Goal: Information Seeking & Learning: Compare options

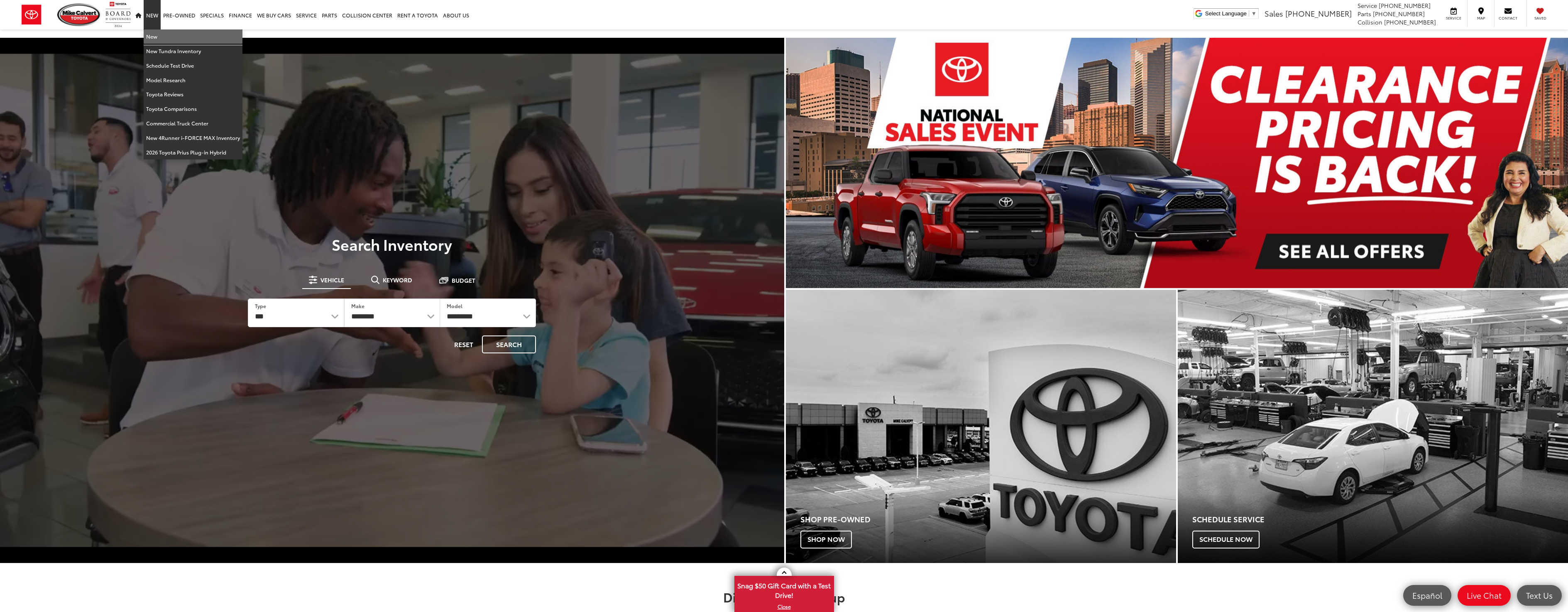
click at [154, 32] on link "New" at bounding box center [193, 37] width 99 height 15
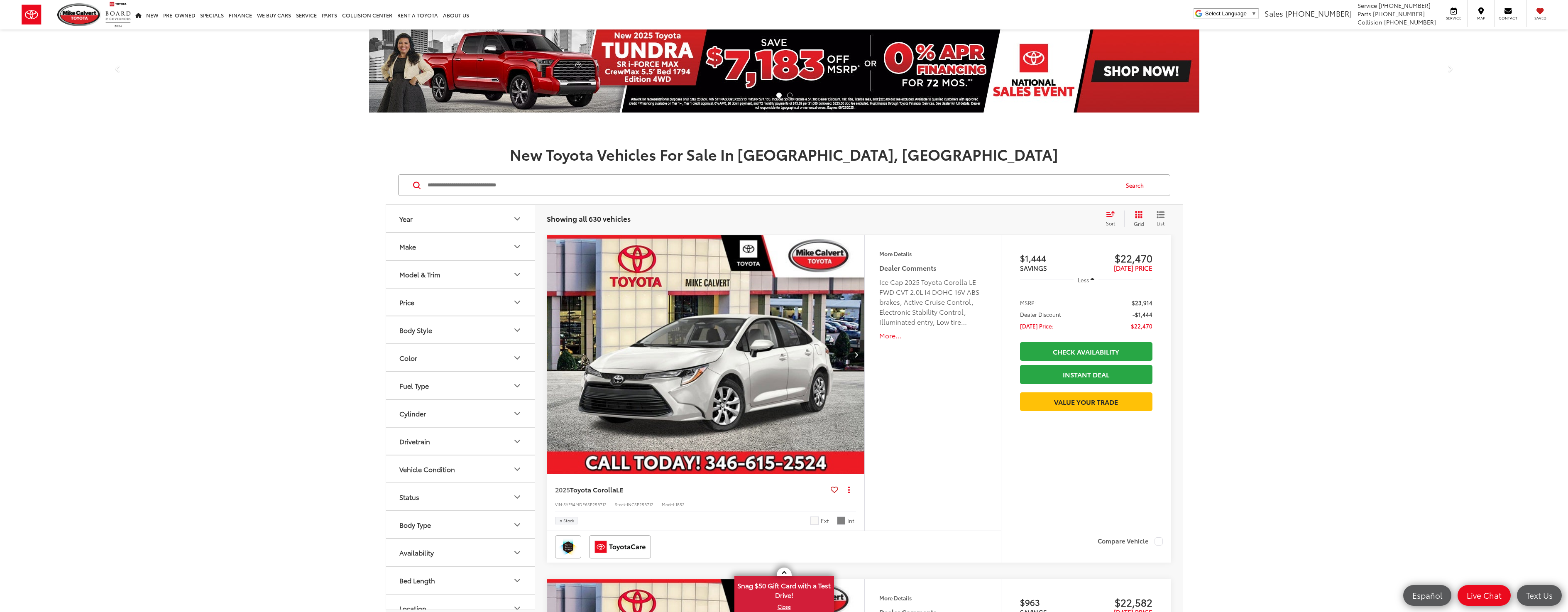
click at [516, 274] on icon "Model & Trim" at bounding box center [517, 275] width 10 height 10
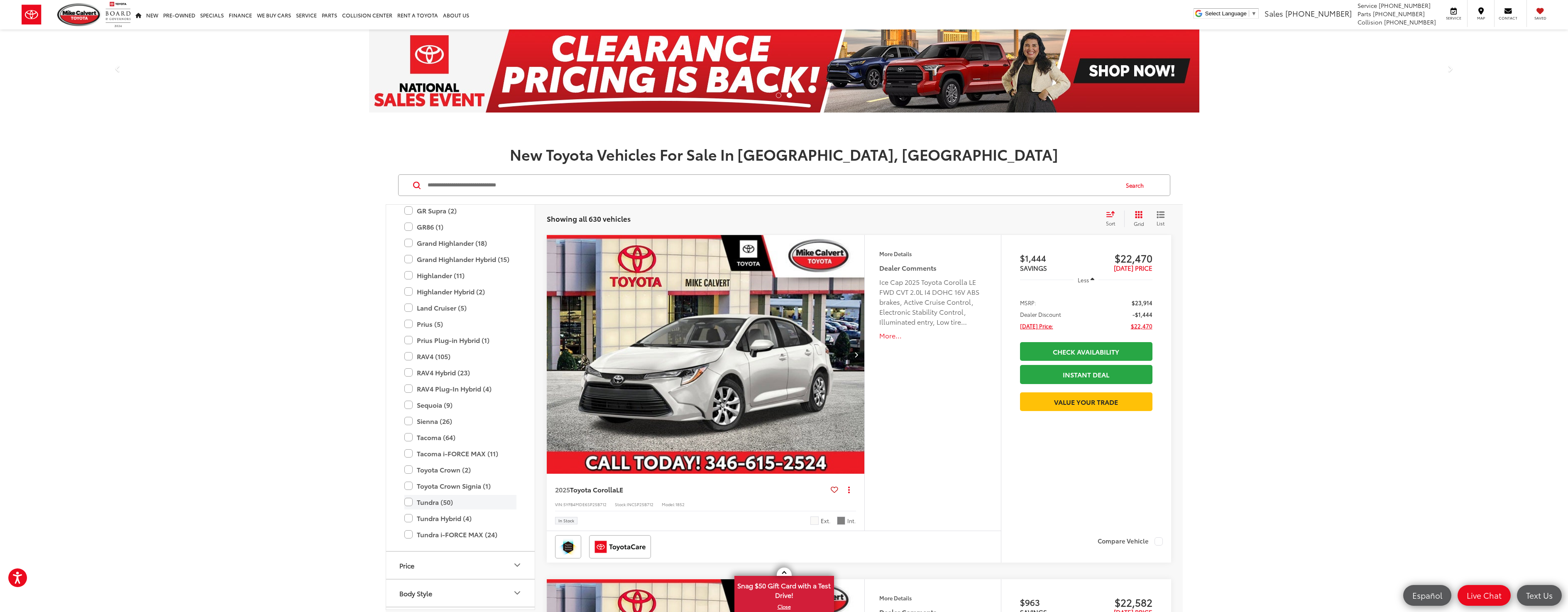
click at [408, 503] on label "Tundra (50)" at bounding box center [460, 503] width 112 height 15
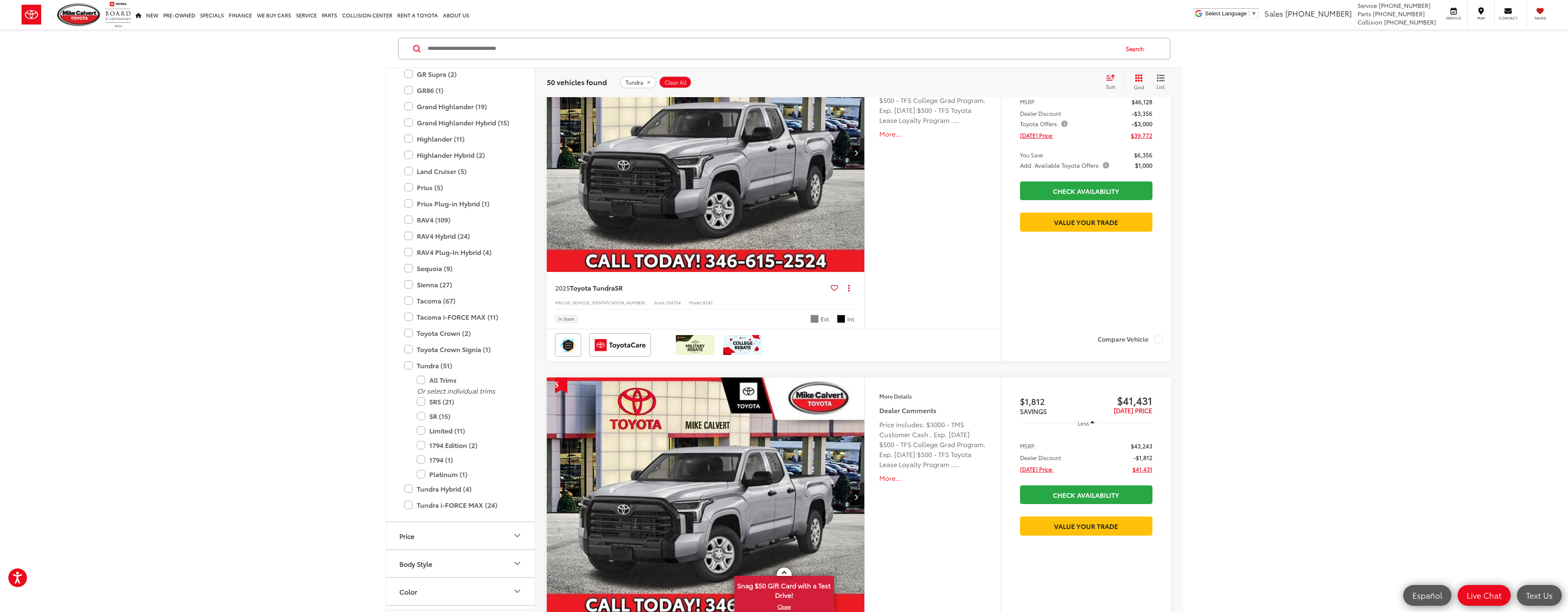
scroll to position [208, 0]
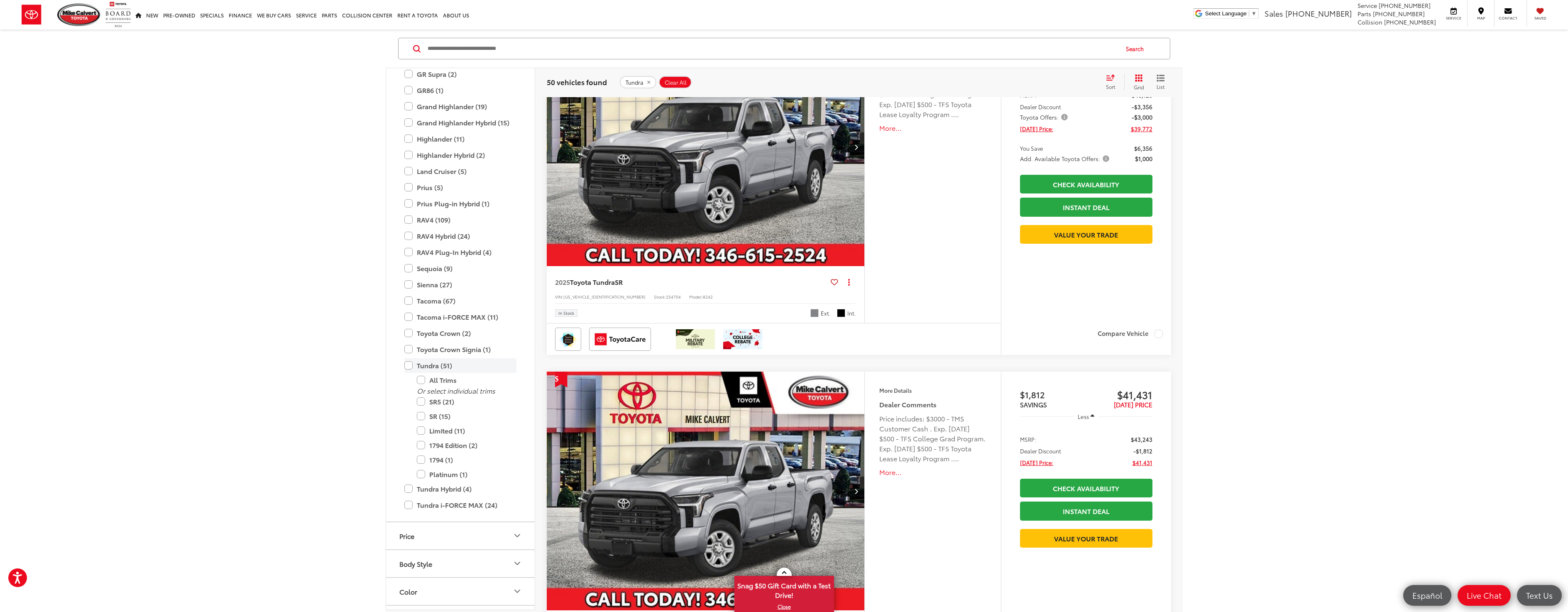
click at [411, 367] on label "Tundra (51)" at bounding box center [460, 366] width 112 height 15
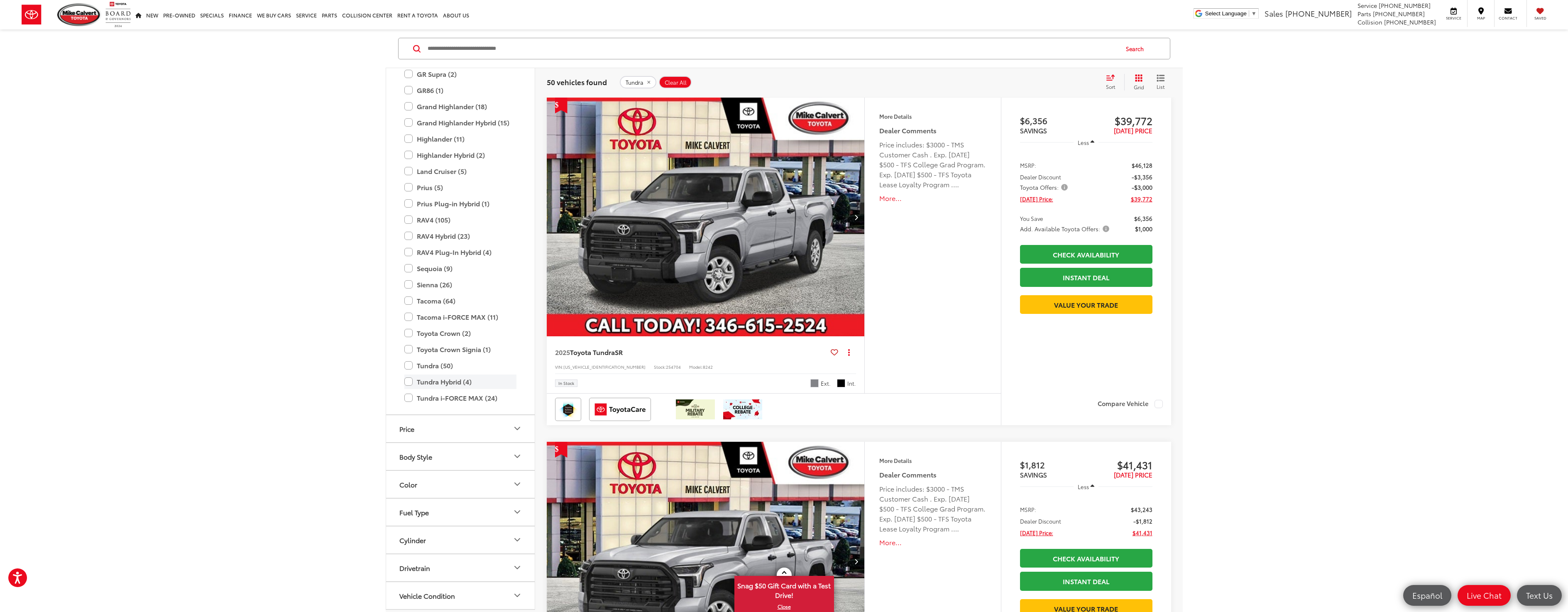
scroll to position [136, 0]
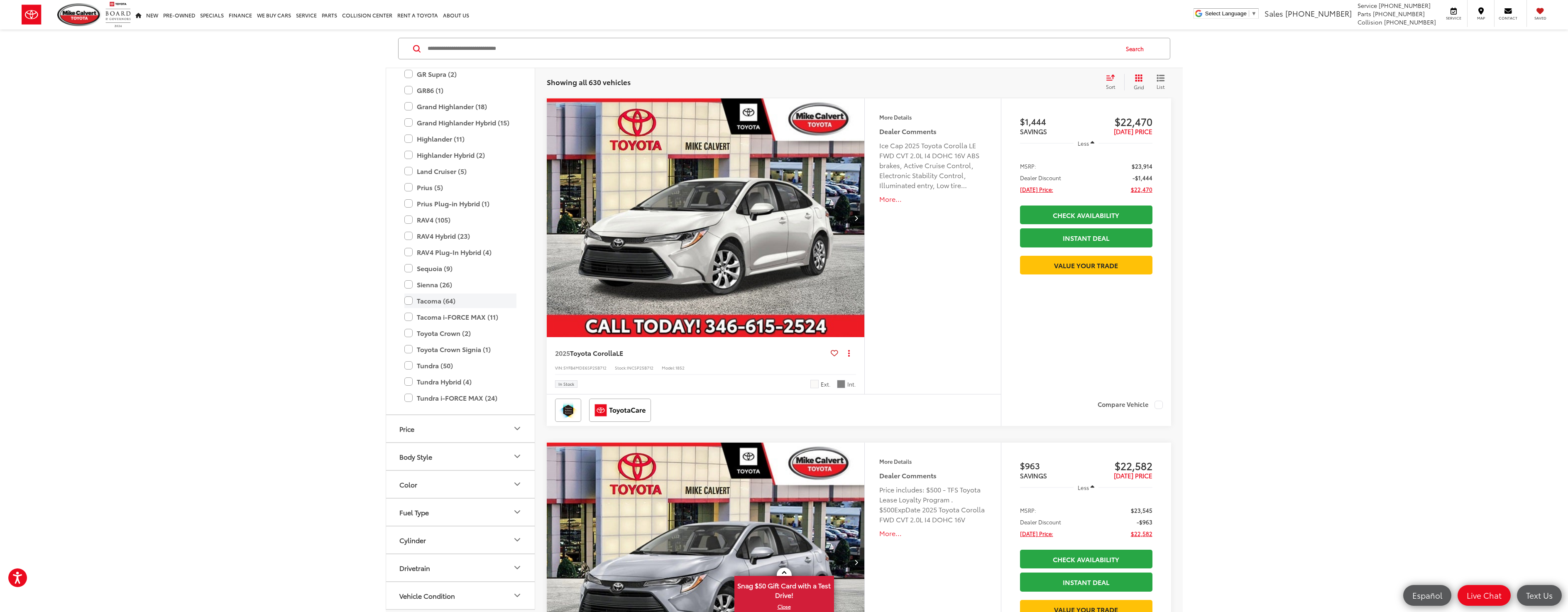
click at [408, 303] on label "Tacoma (64)" at bounding box center [460, 301] width 112 height 15
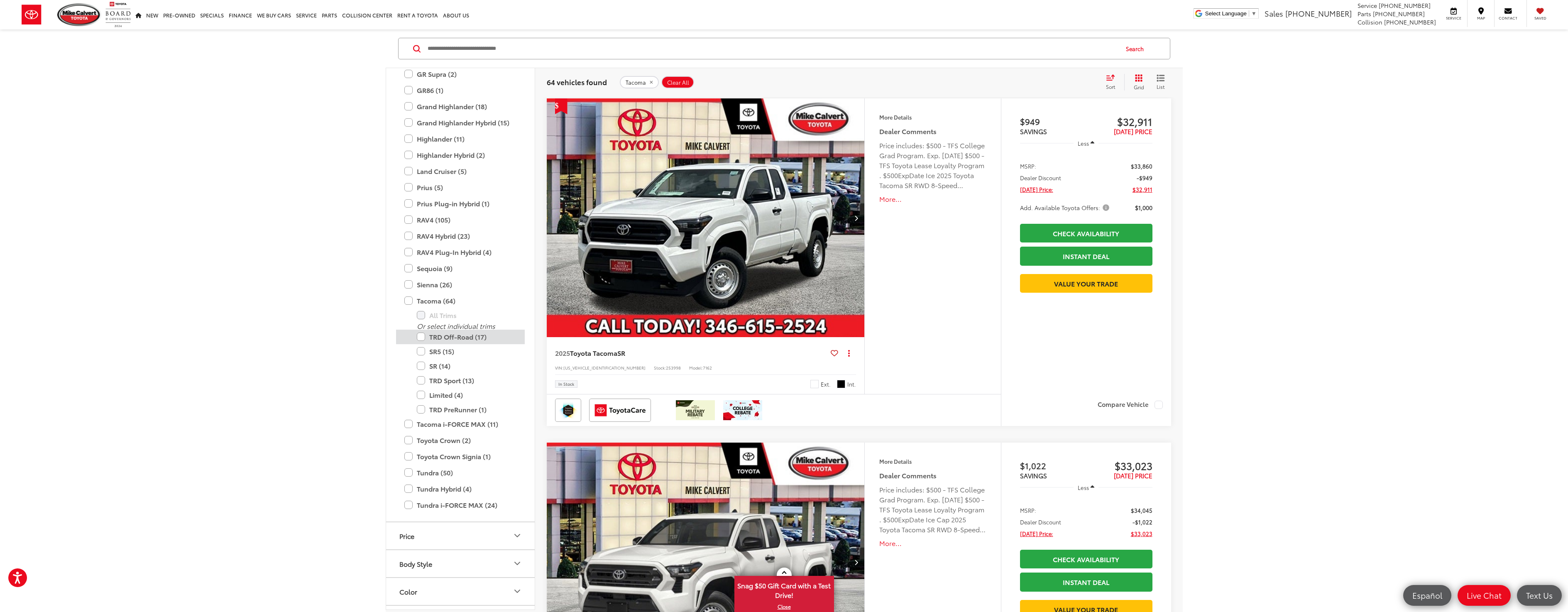
click at [417, 340] on label "TRD Off-Road (17)" at bounding box center [466, 337] width 100 height 15
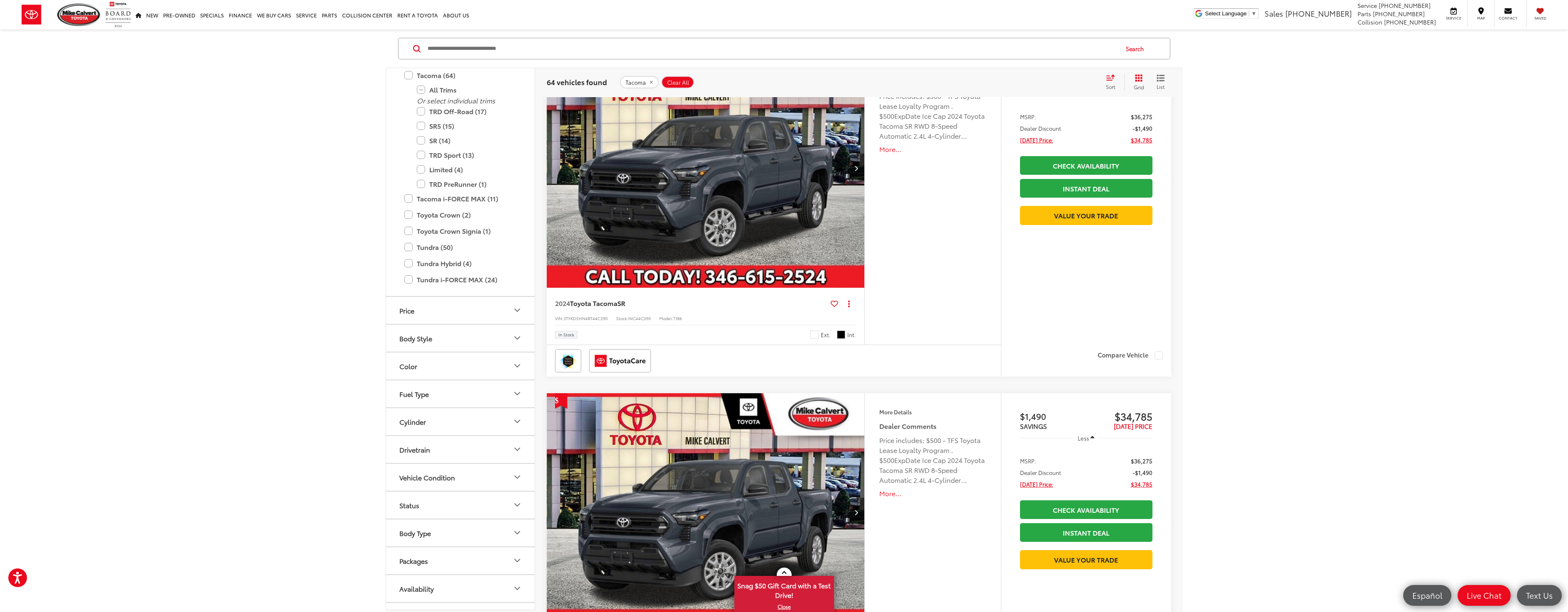
scroll to position [504, 0]
click at [425, 119] on label "TRD Off-Road (17)" at bounding box center [466, 118] width 100 height 15
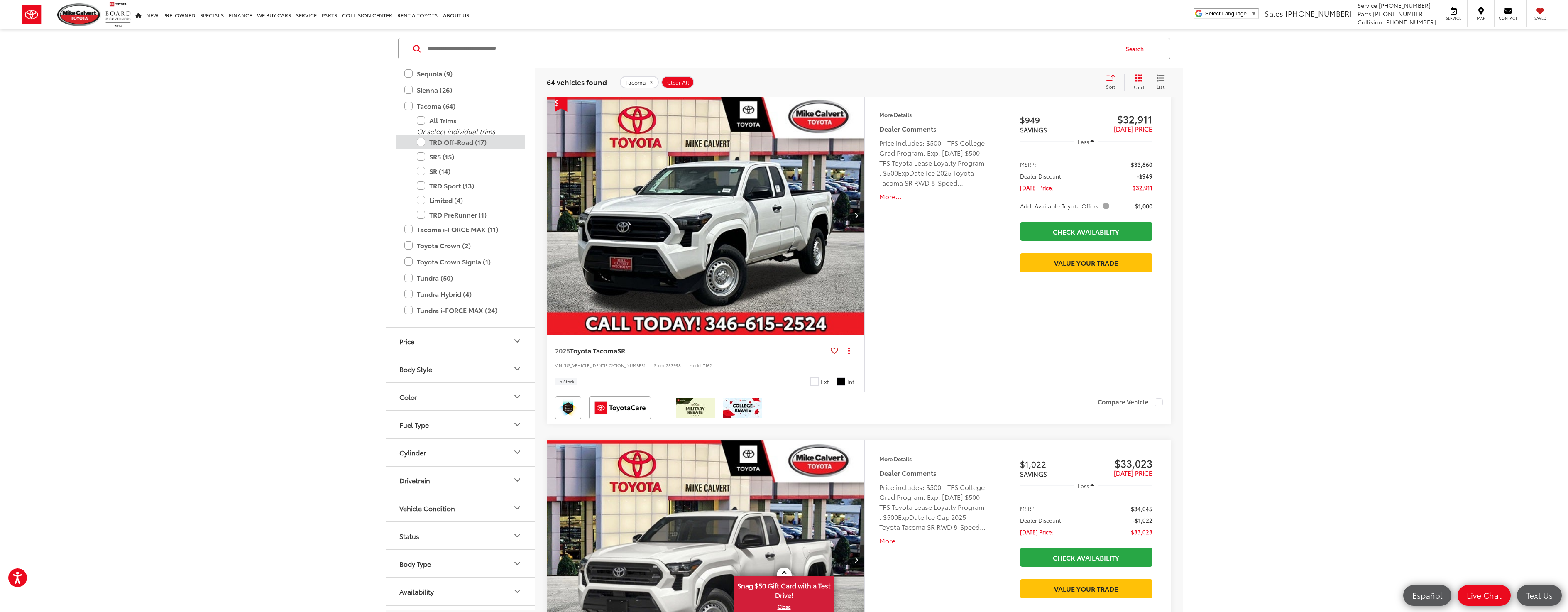
scroll to position [136, 0]
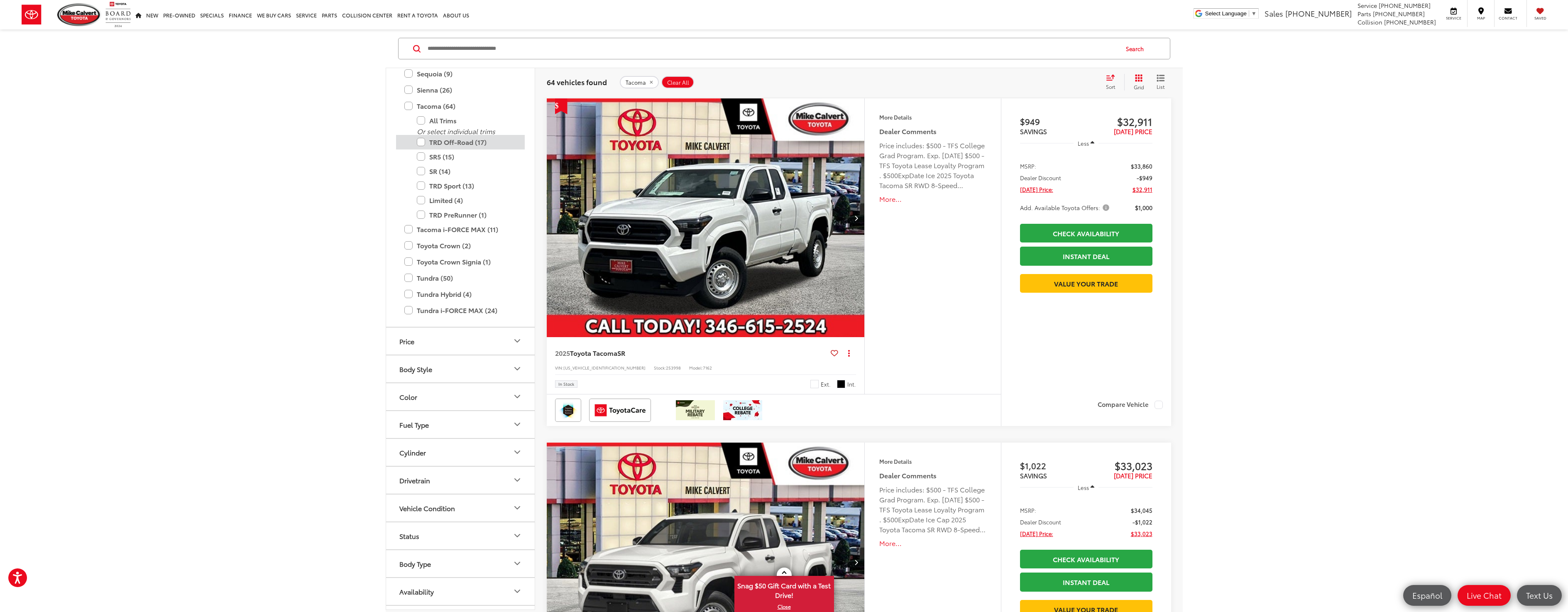
click at [422, 141] on label "TRD Off-Road (17)" at bounding box center [466, 142] width 100 height 15
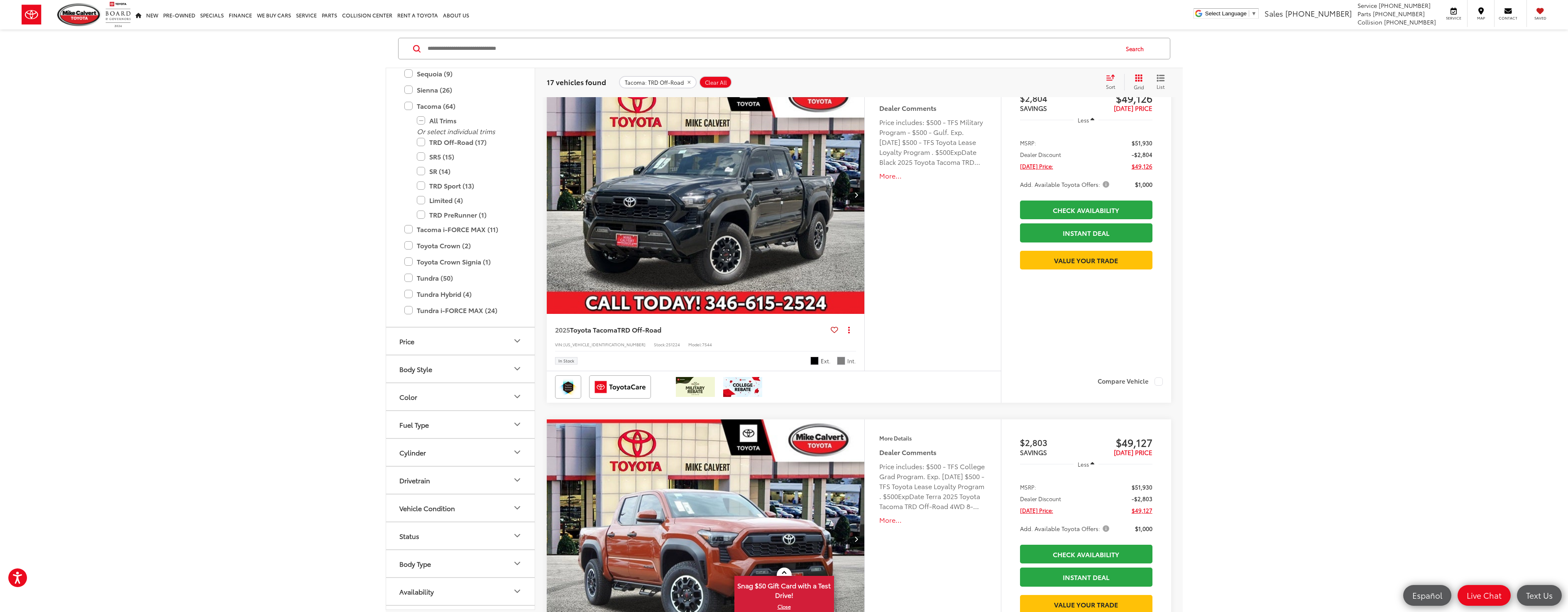
scroll to position [842, 0]
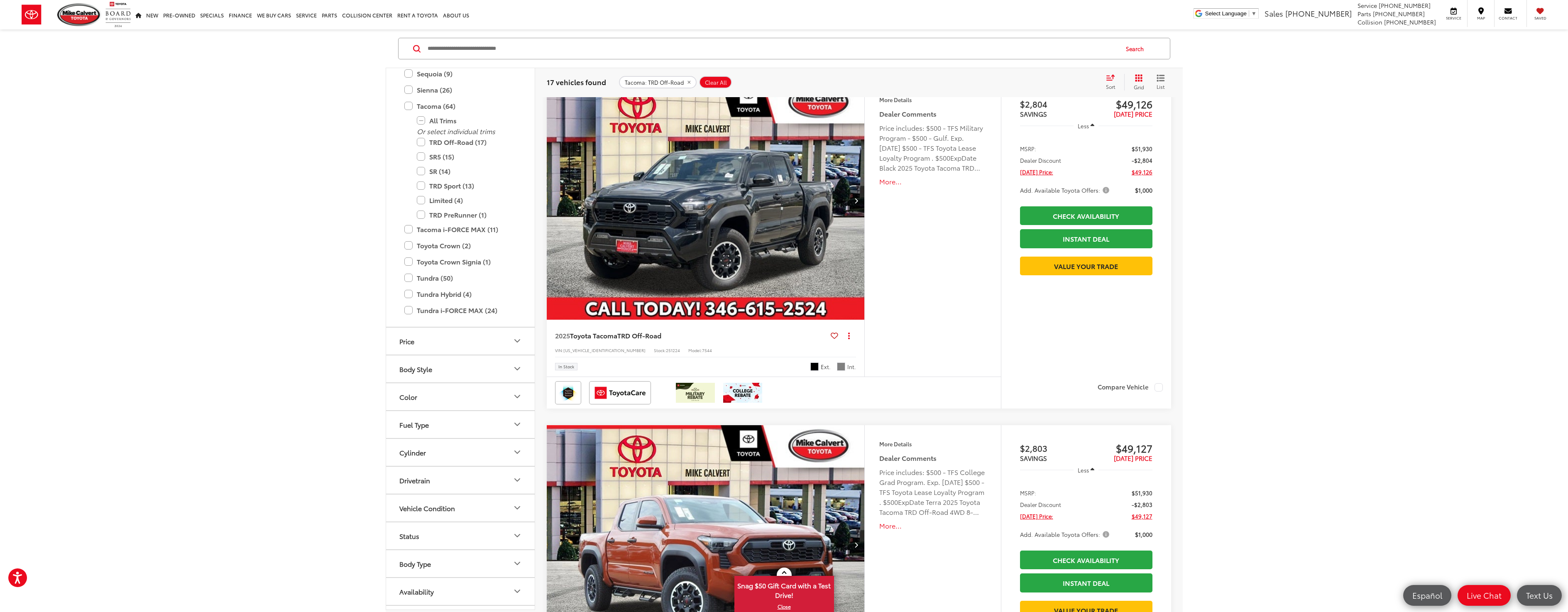
click at [786, 239] on img "2025 Toyota Tacoma TRD Off-Road 0" at bounding box center [706, 201] width 319 height 240
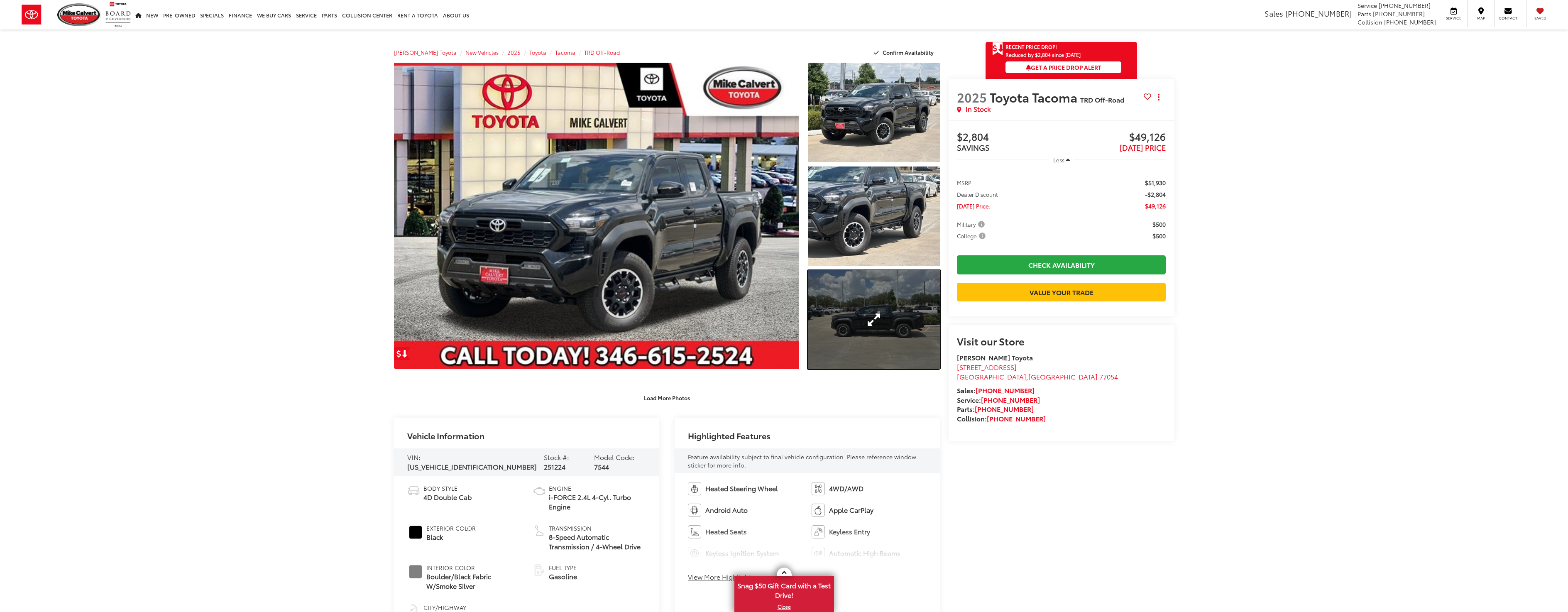
click at [886, 324] on link "Expand Photo 3" at bounding box center [874, 320] width 132 height 99
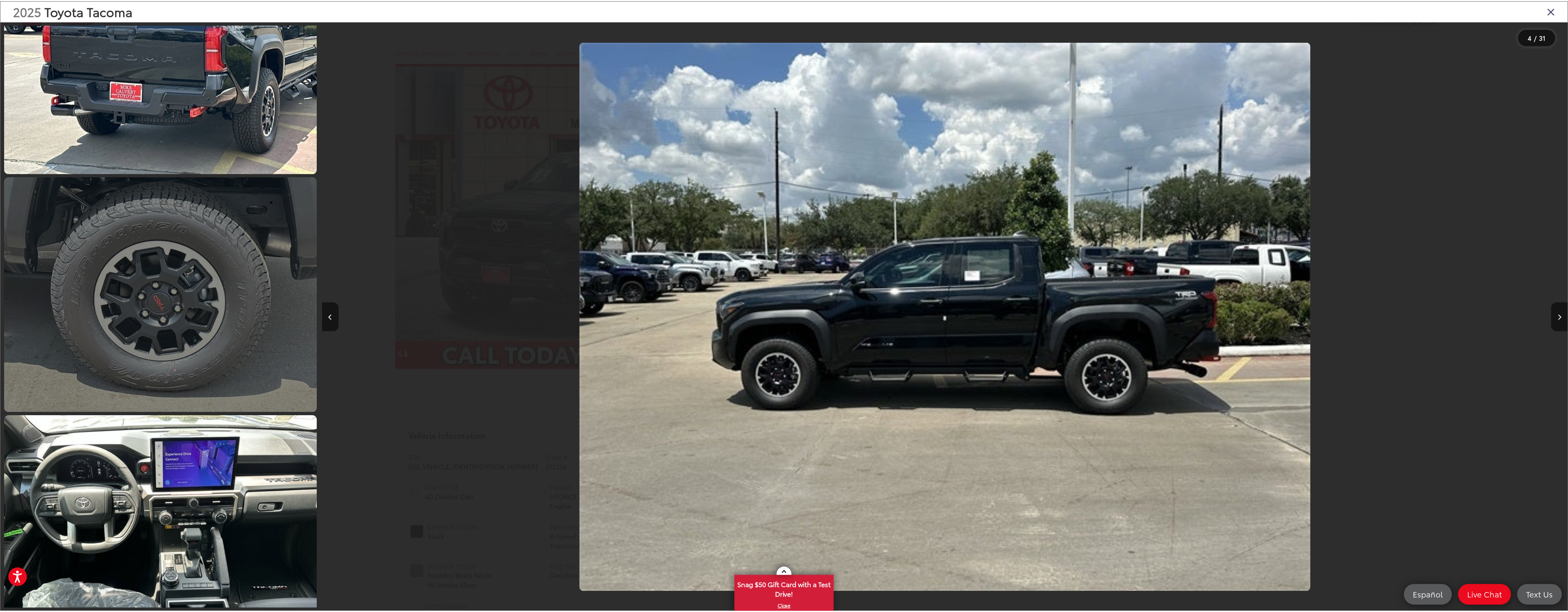
scroll to position [1815, 0]
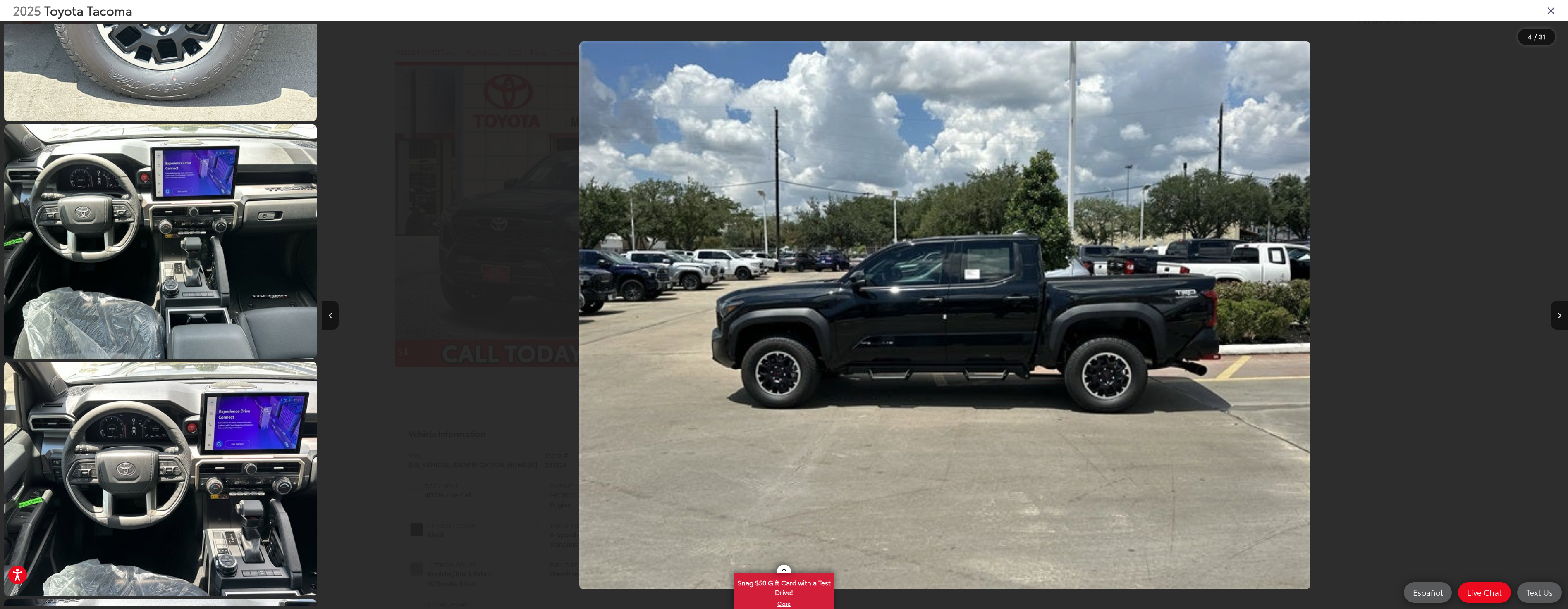
click at [1553, 11] on icon "Close gallery" at bounding box center [1551, 10] width 9 height 11
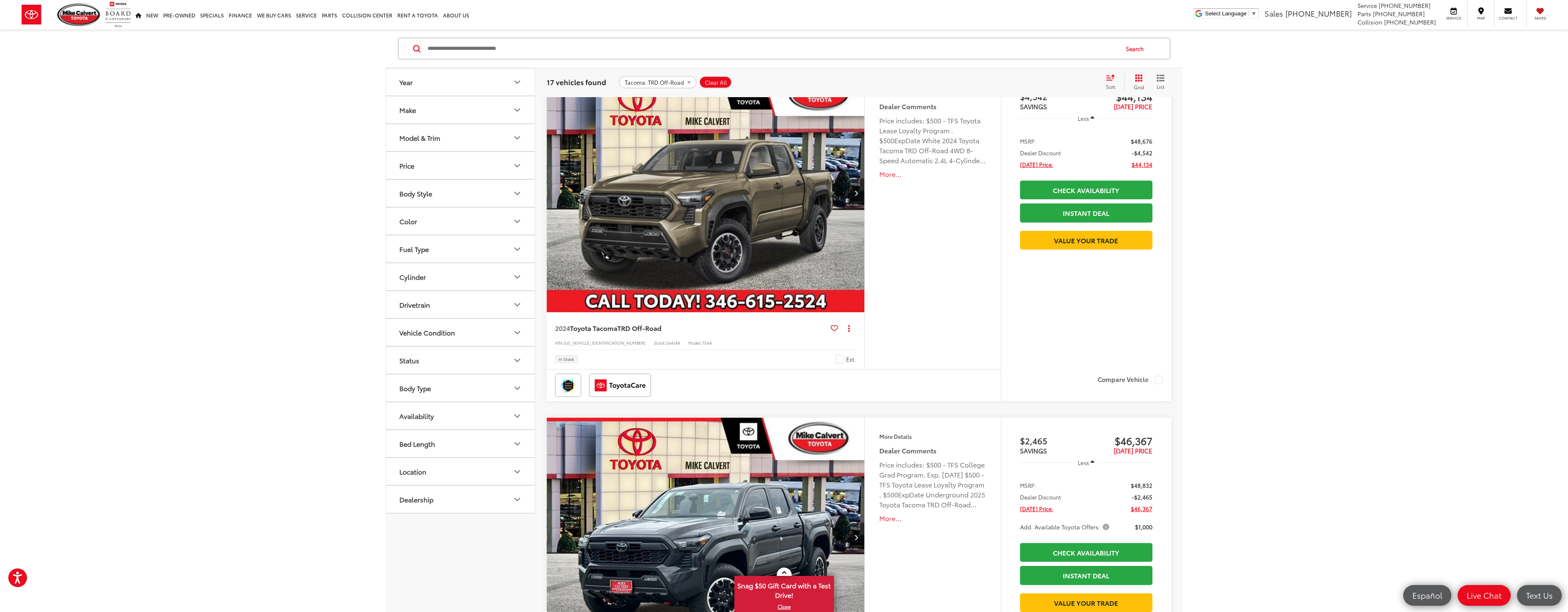
scroll to position [136, 0]
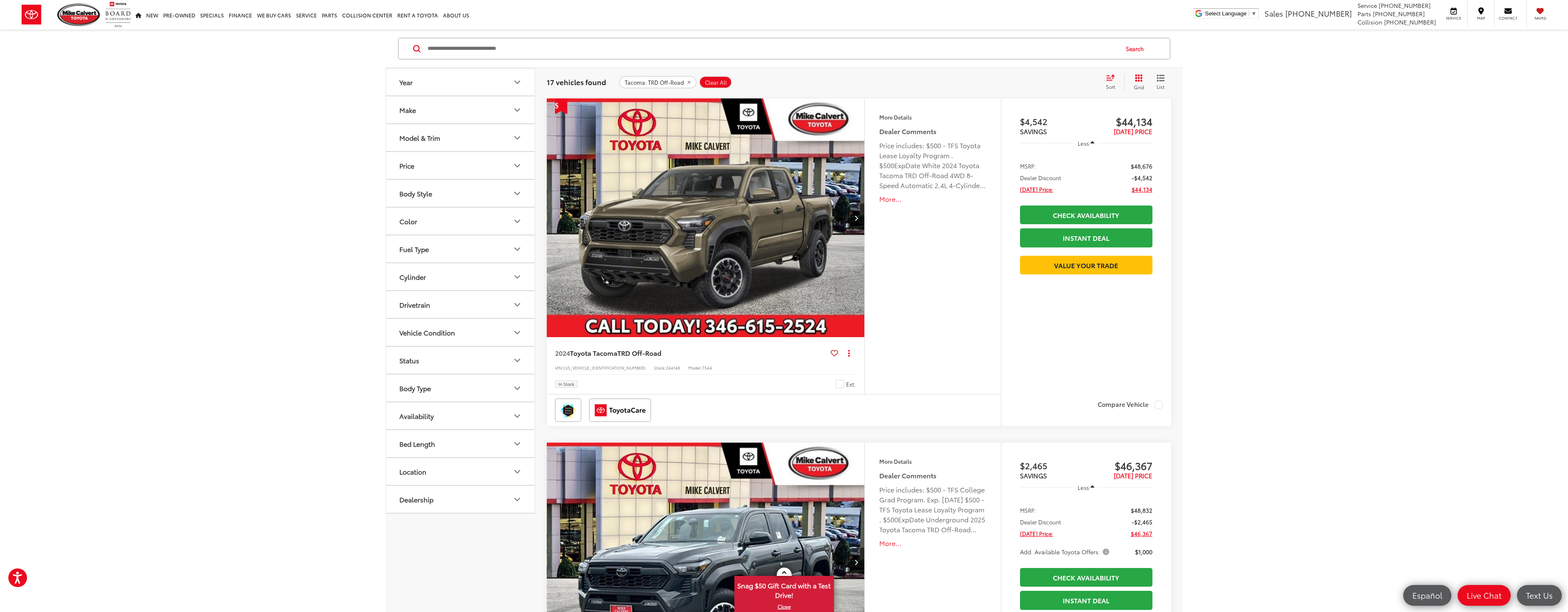
click at [730, 200] on img "2024 Toyota Tacoma TRD Off-Road 0" at bounding box center [706, 218] width 319 height 240
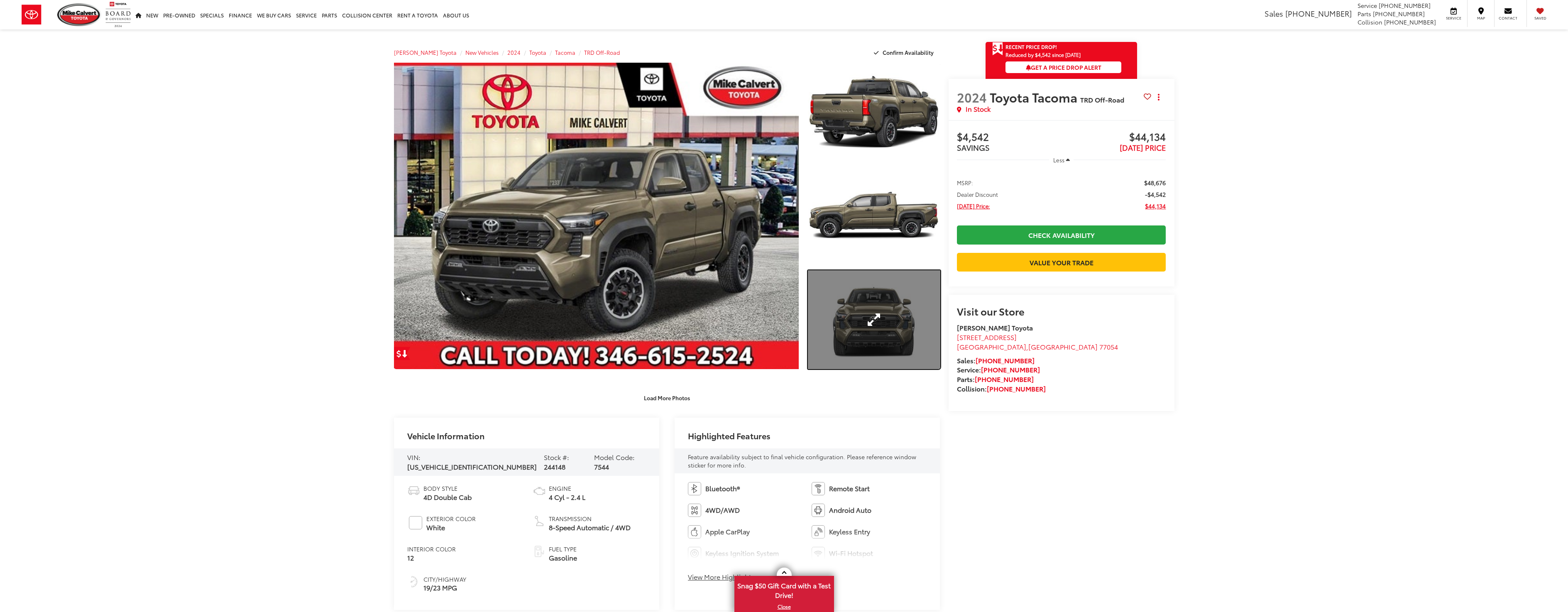
click at [873, 316] on link "Expand Photo 3" at bounding box center [874, 320] width 132 height 99
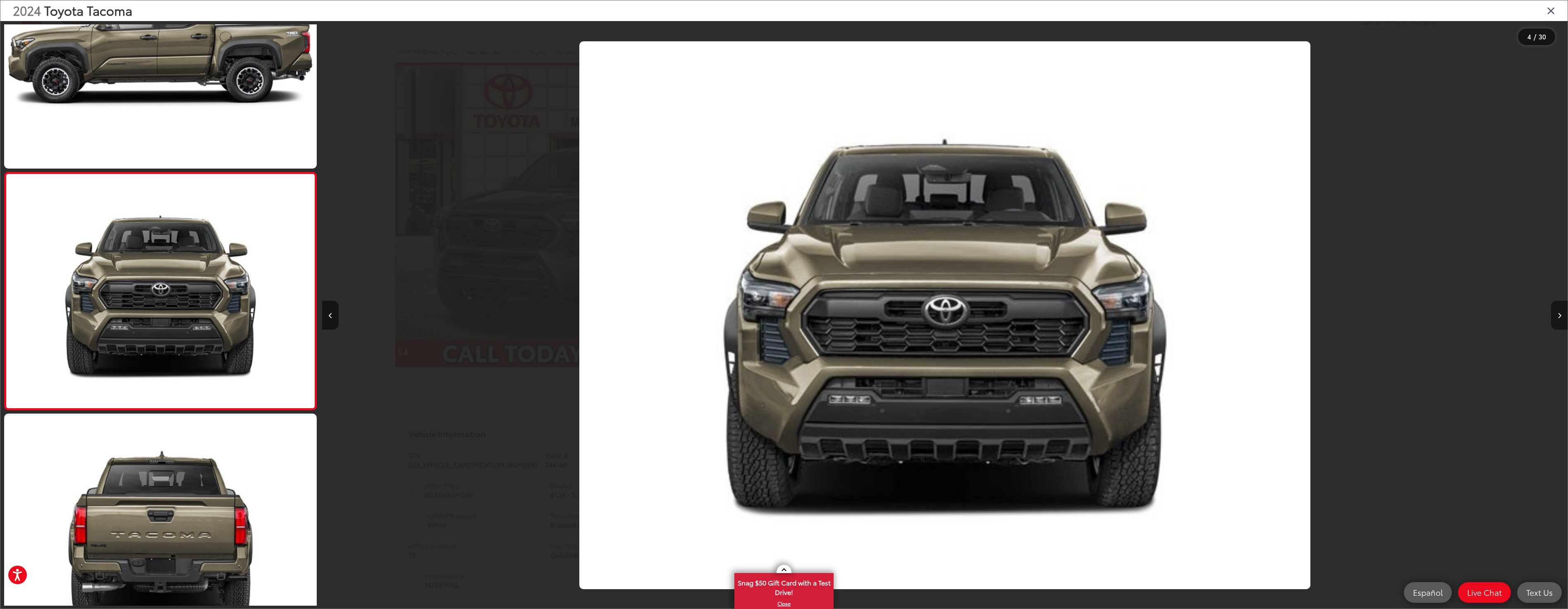
click at [1561, 314] on icon "Next image" at bounding box center [1559, 316] width 4 height 6
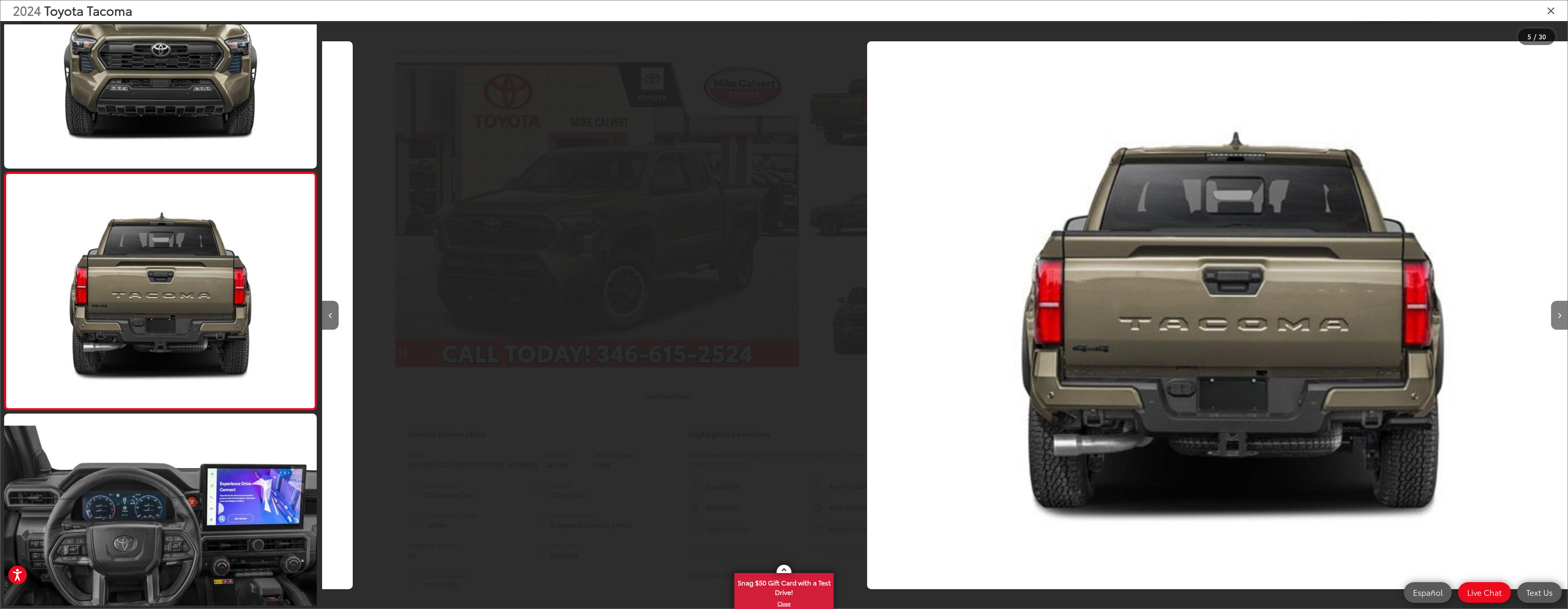
scroll to position [0, 4982]
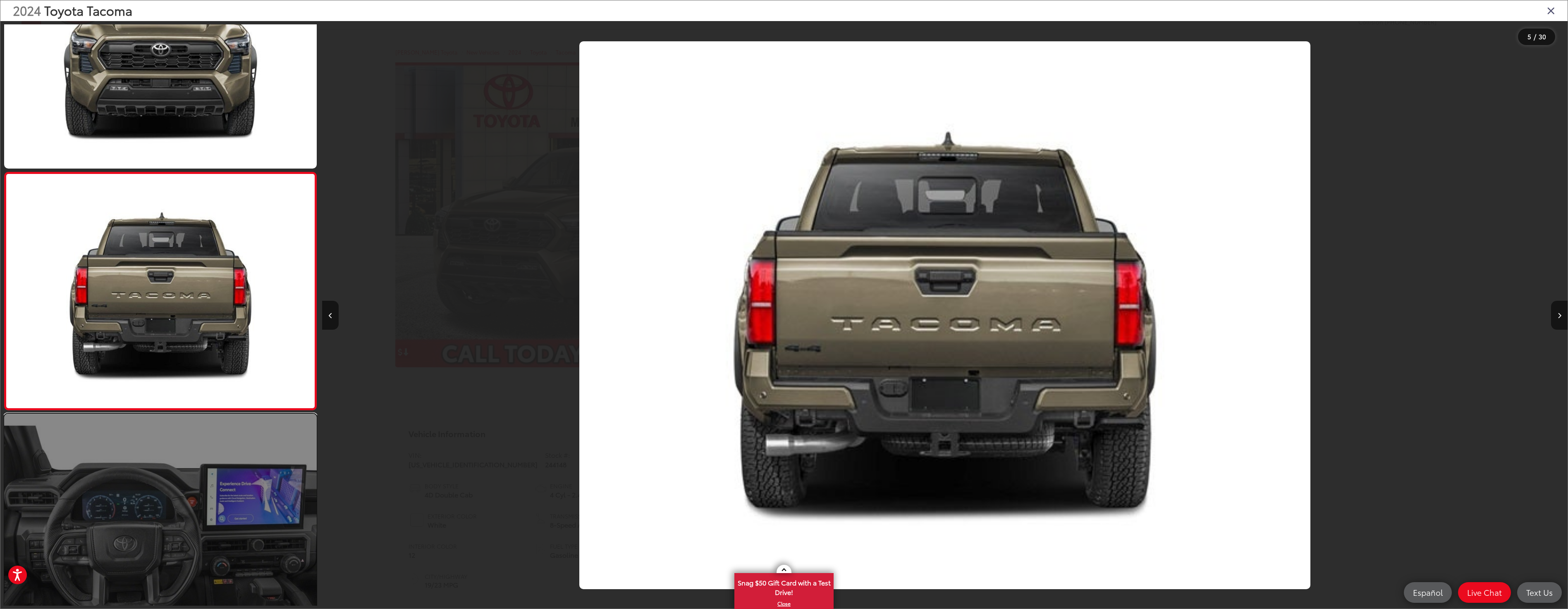
click at [220, 487] on link at bounding box center [161, 531] width 313 height 234
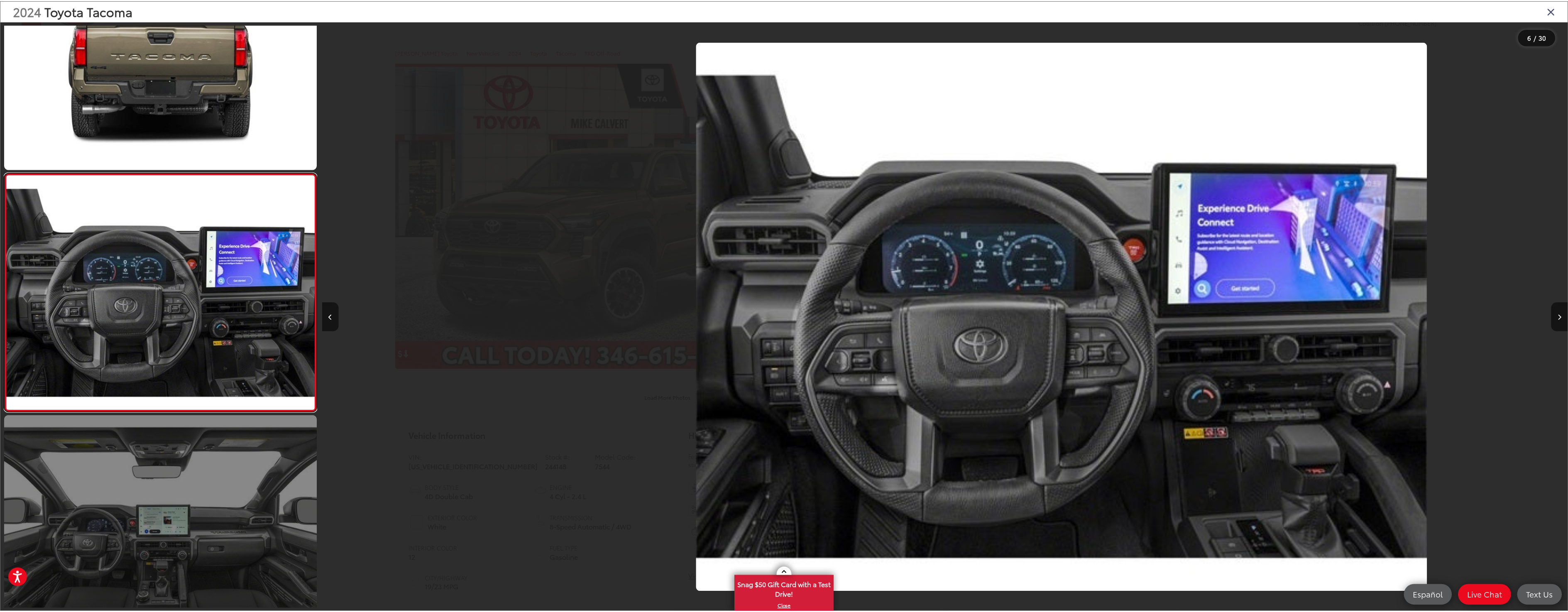
scroll to position [0, 6252]
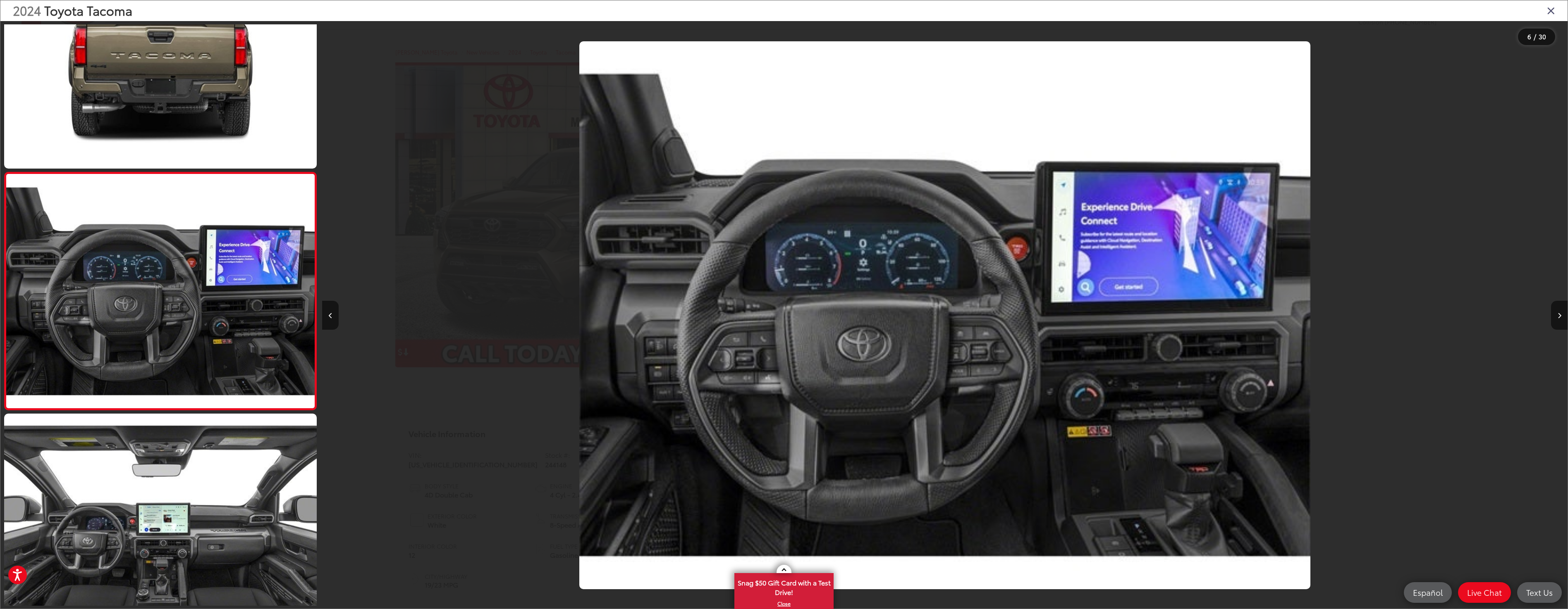
drag, startPoint x: 1552, startPoint y: 12, endPoint x: 1507, endPoint y: 29, distance: 48.1
click at [1552, 11] on icon "Close gallery" at bounding box center [1551, 10] width 9 height 11
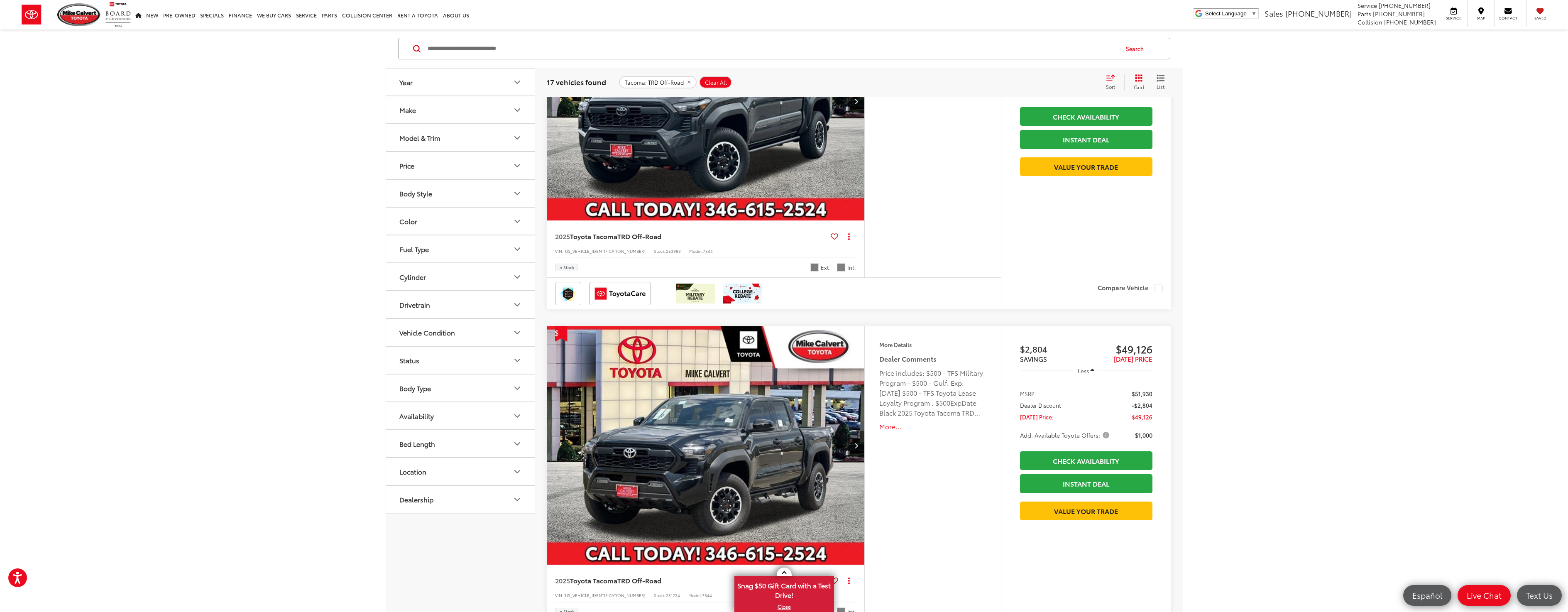
scroll to position [552, 0]
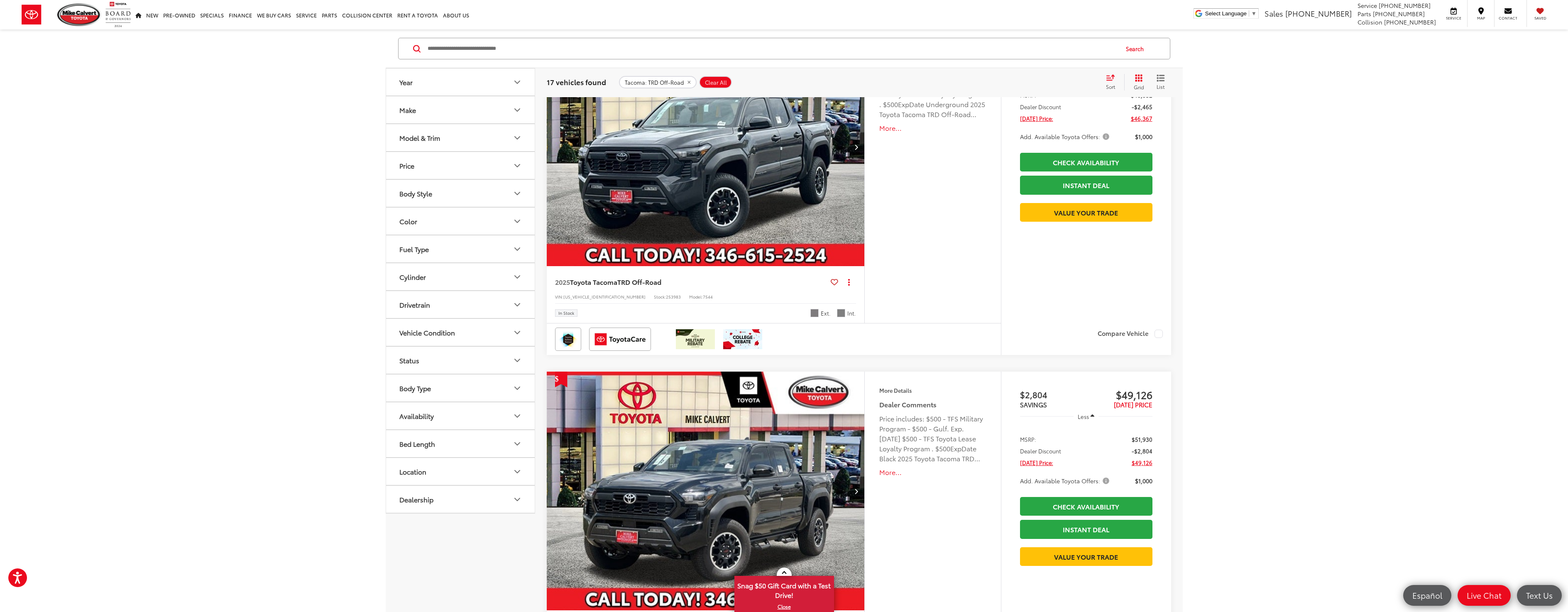
click at [659, 177] on img "2025 Toyota Tacoma TRD Off-Road 0" at bounding box center [706, 147] width 319 height 240
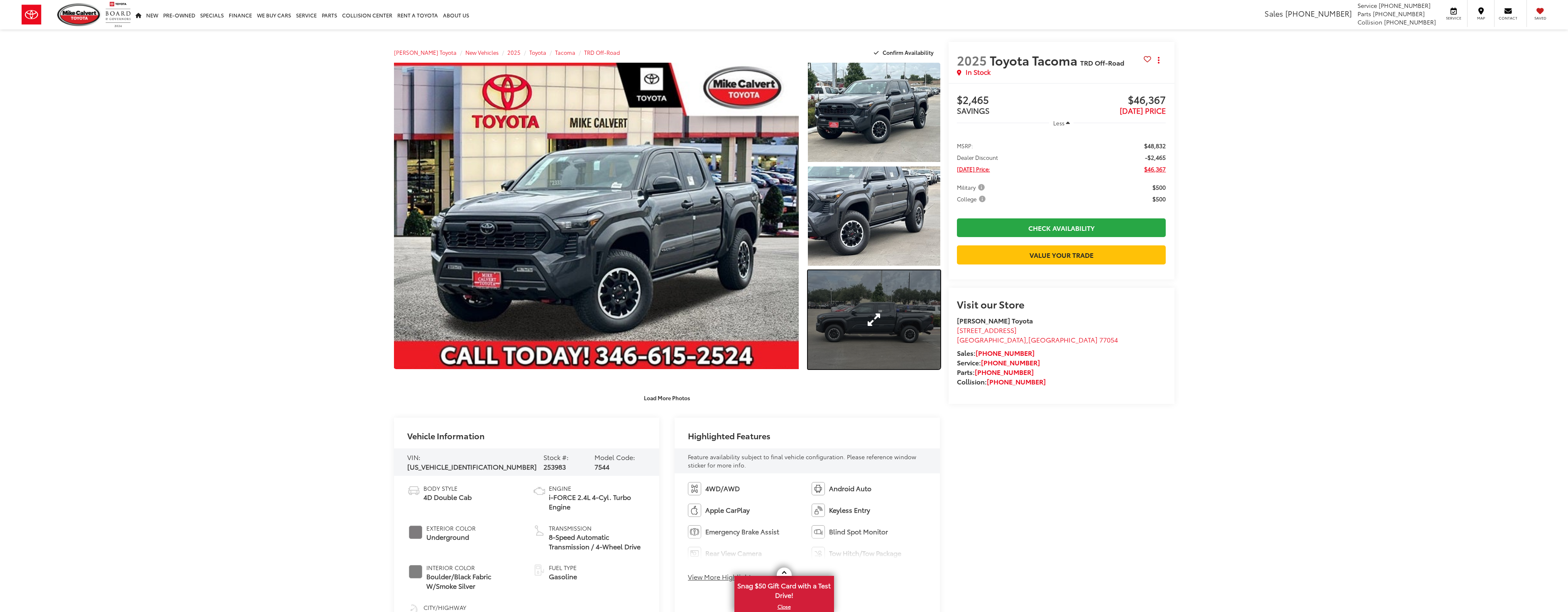
click at [852, 311] on link "Expand Photo 3" at bounding box center [874, 320] width 132 height 99
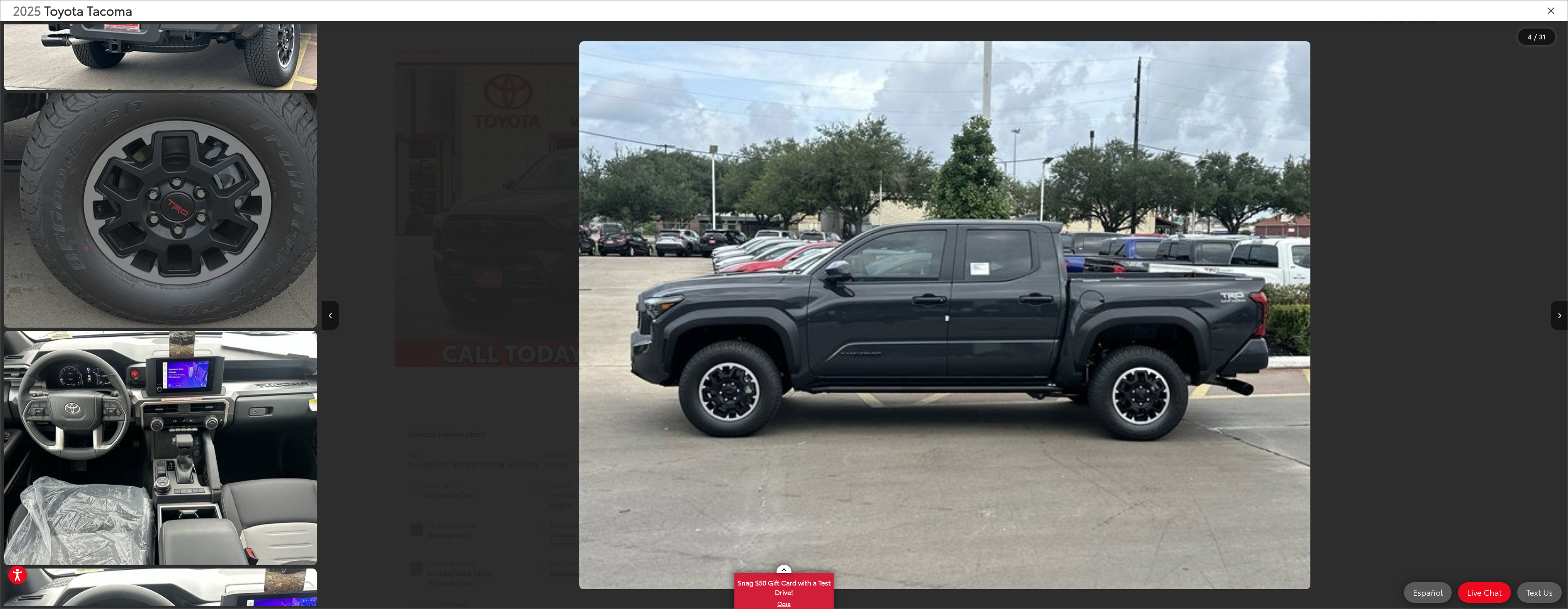
scroll to position [1764, 0]
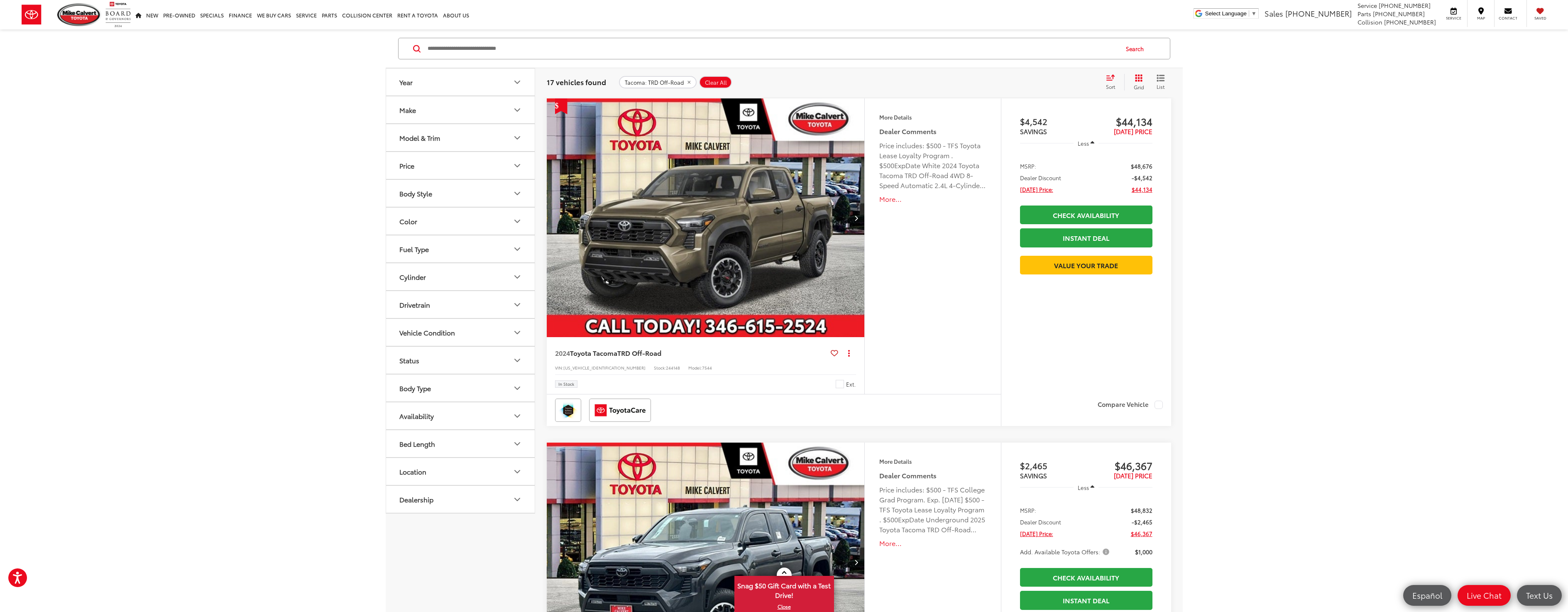
click at [651, 263] on img "2024 Toyota Tacoma TRD Off-Road 0" at bounding box center [706, 218] width 319 height 240
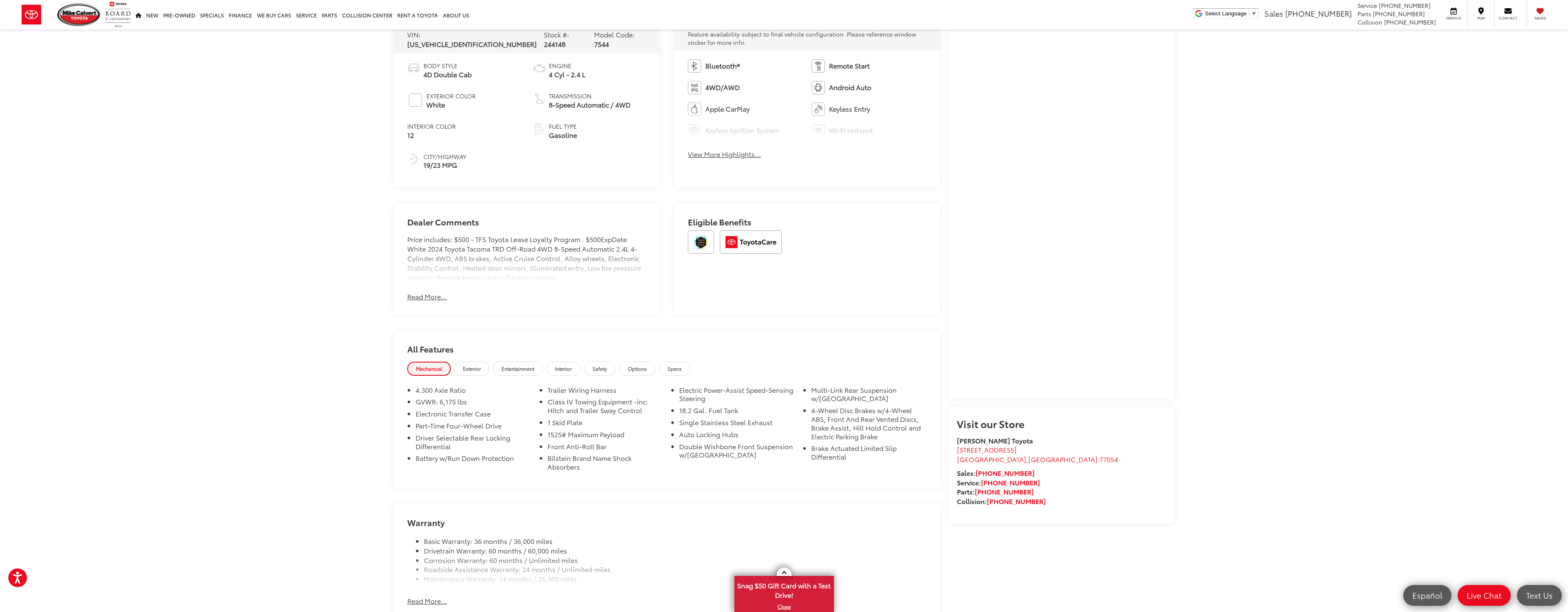
scroll to position [405, 0]
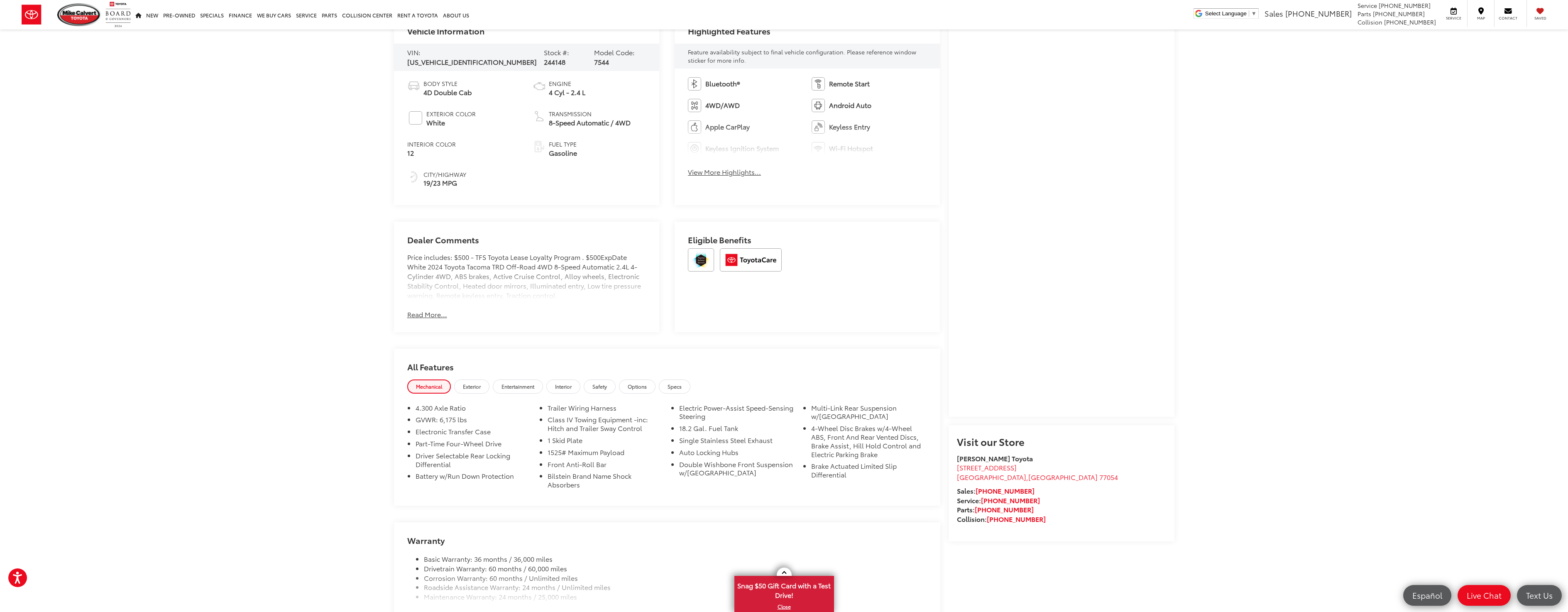
click at [442, 317] on div "Dealer Comments Price includes: $500 - TFS Toyota Lease Loyalty Program . $500E…" at bounding box center [527, 277] width 266 height 111
click at [434, 313] on button "Read More..." at bounding box center [427, 315] width 40 height 10
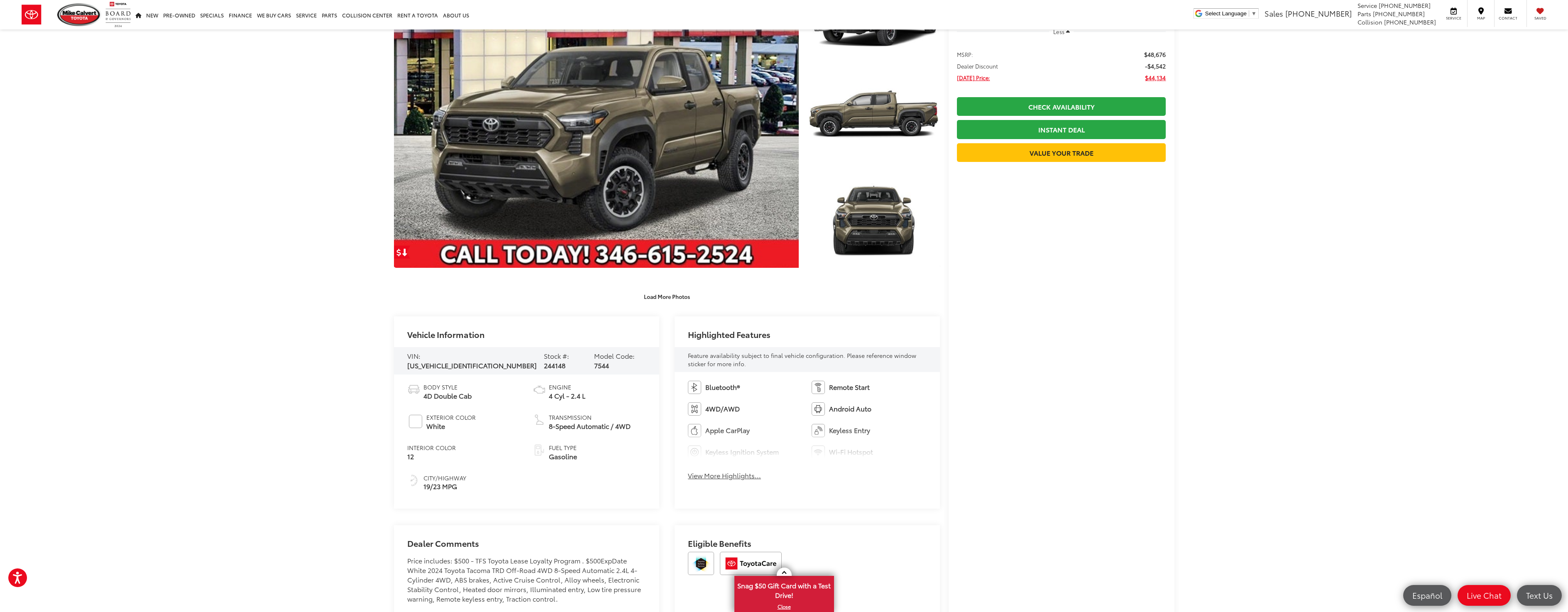
scroll to position [125, 0]
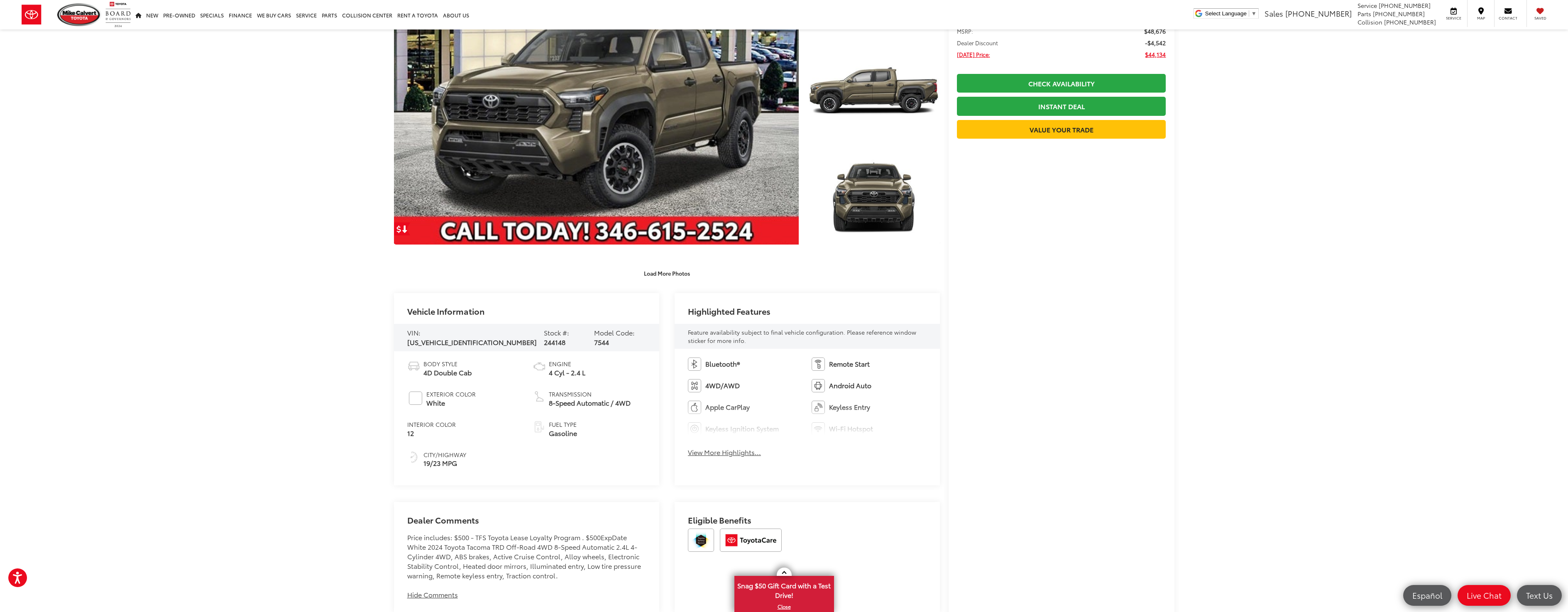
click at [746, 454] on button "View More Highlights..." at bounding box center [725, 452] width 73 height 10
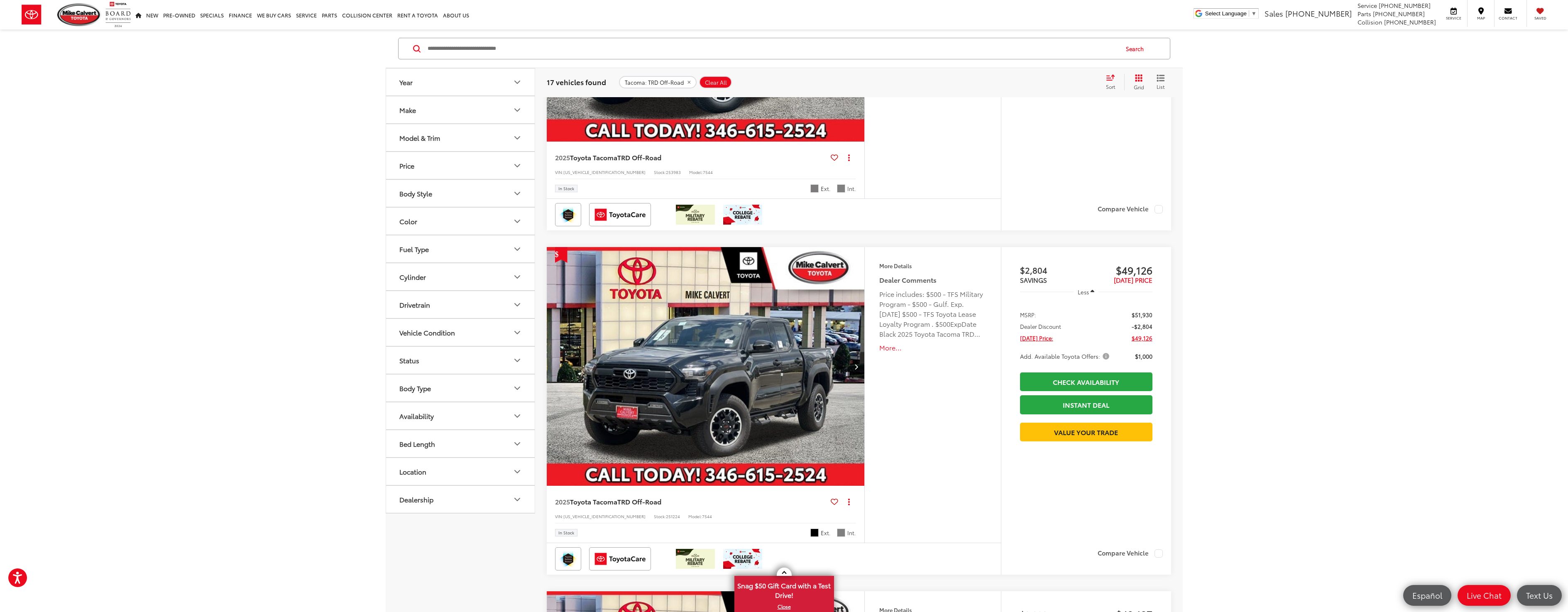
drag, startPoint x: 822, startPoint y: 362, endPoint x: 1547, endPoint y: 147, distance: 756.2
click at [822, 362] on img "2025 Toyota Tacoma TRD Off-Road 0" at bounding box center [706, 367] width 319 height 240
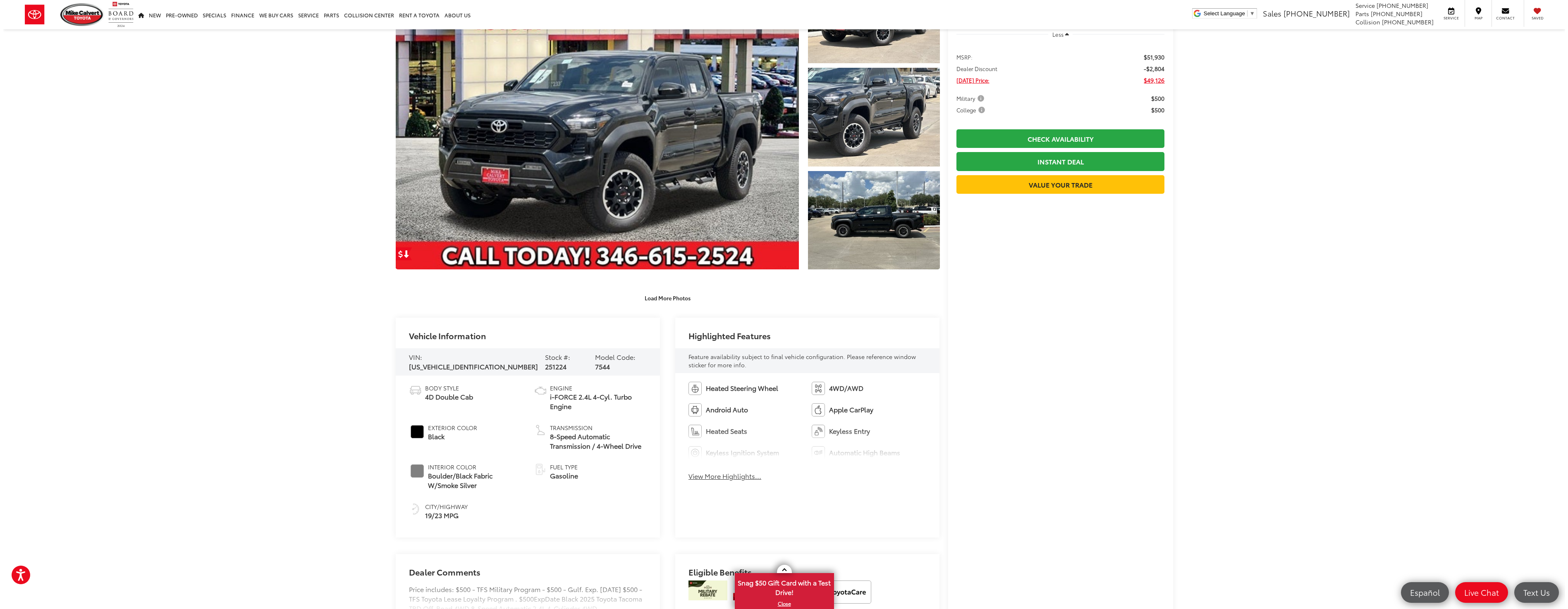
scroll to position [83, 0]
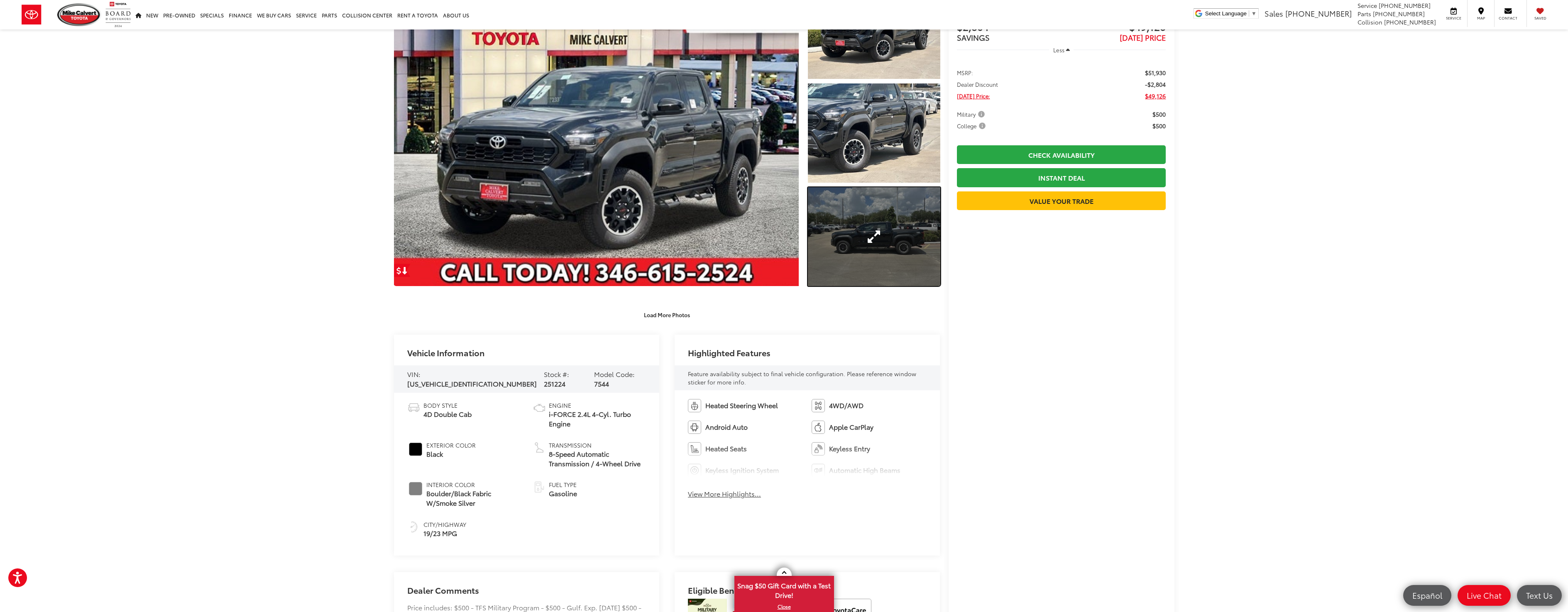
click at [877, 227] on link "Expand Photo 3" at bounding box center [874, 237] width 132 height 99
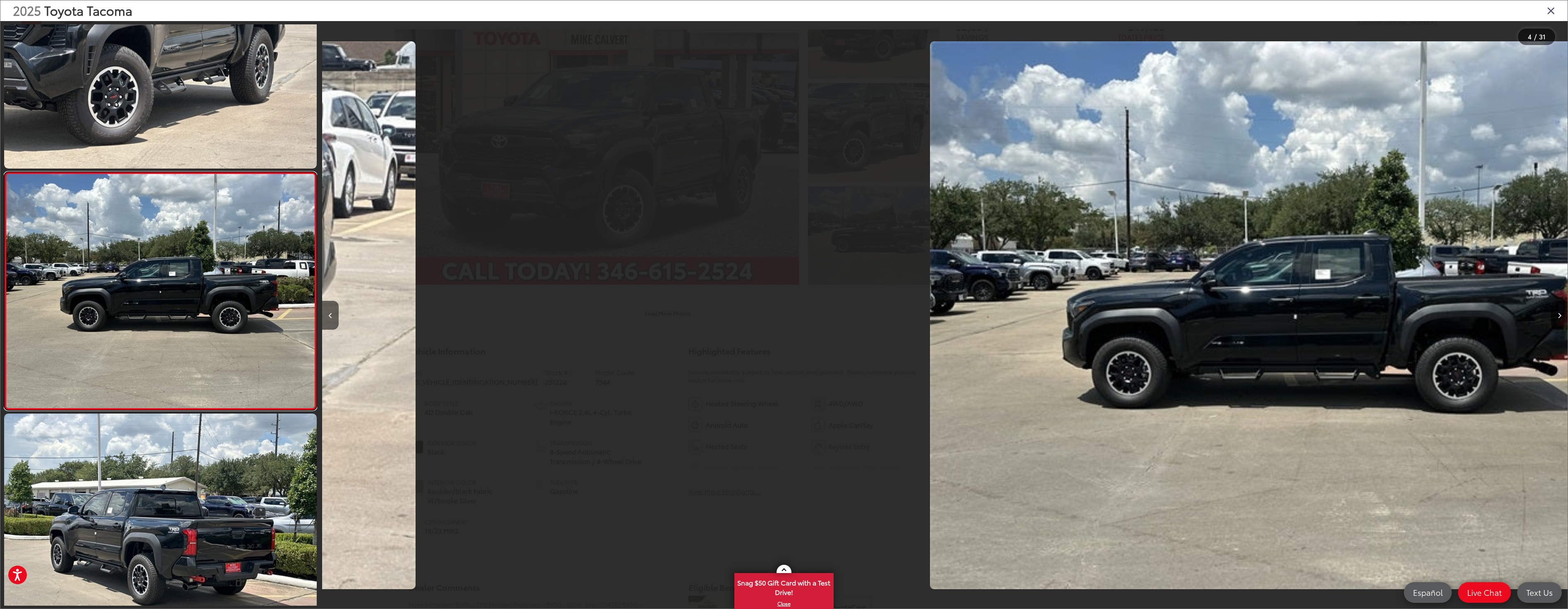
scroll to position [0, 3736]
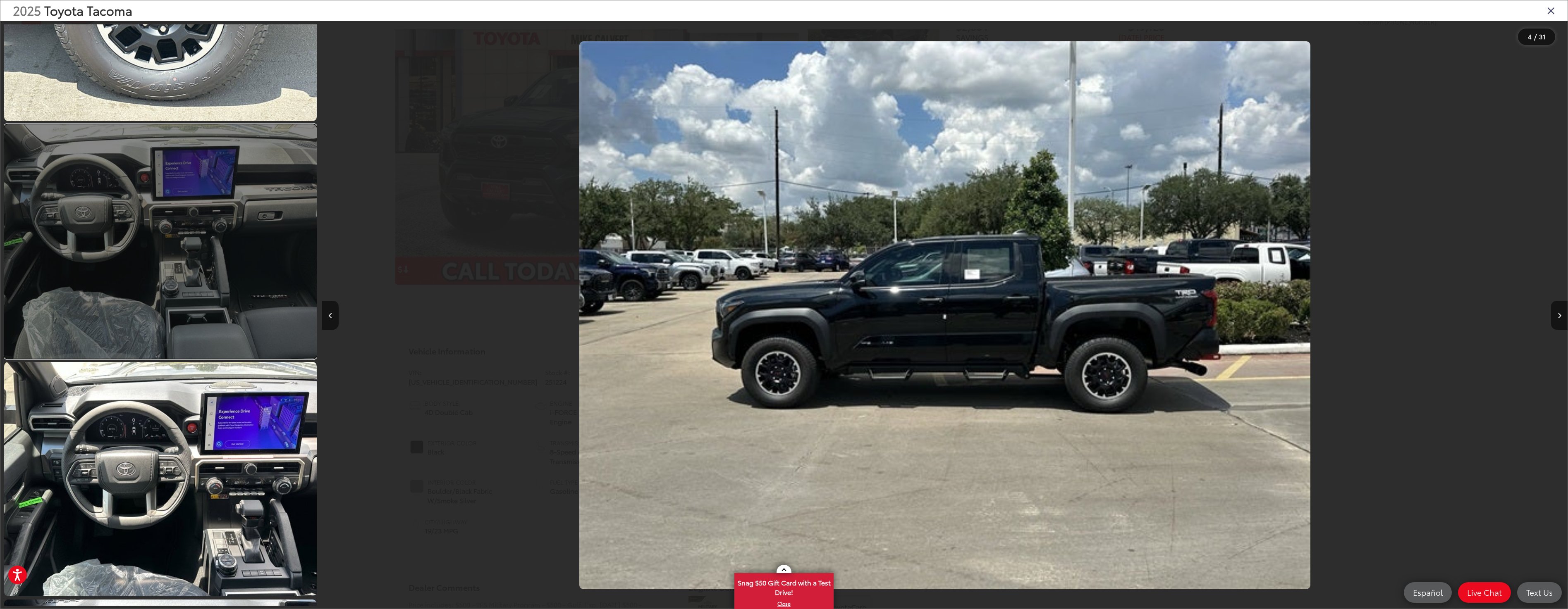
click at [215, 333] on link at bounding box center [161, 241] width 313 height 234
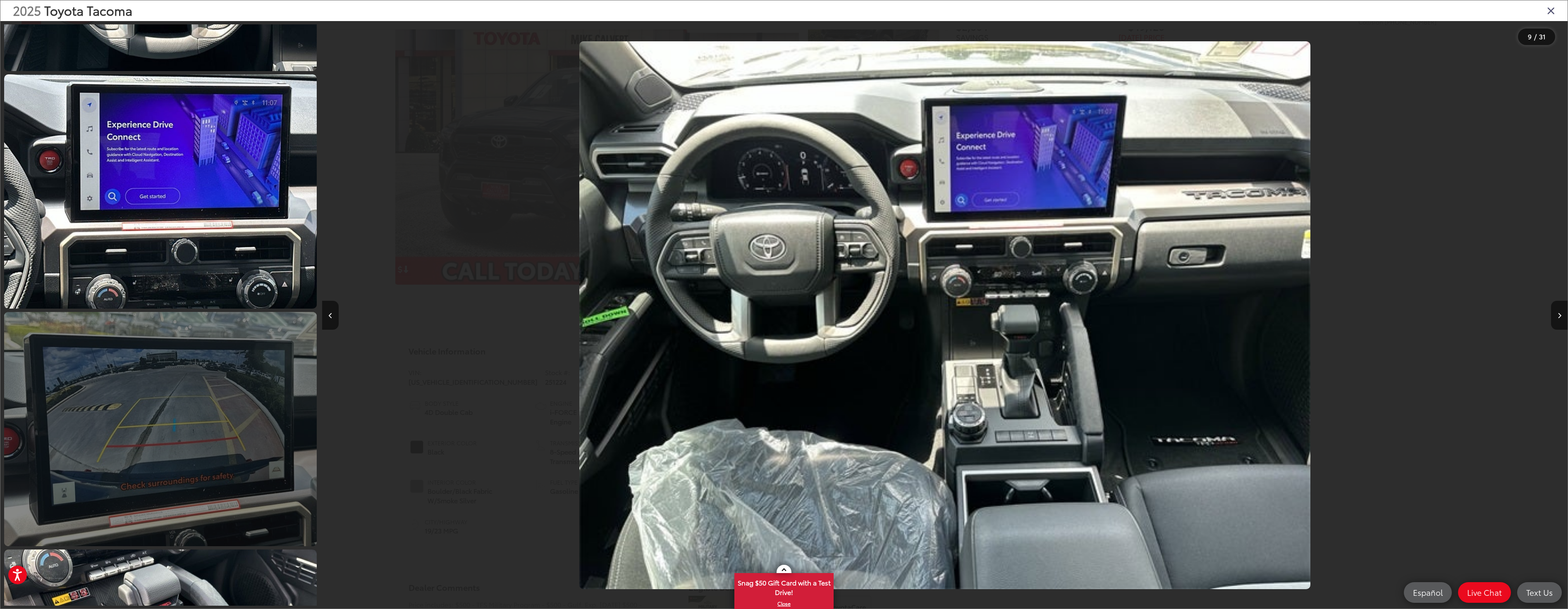
scroll to position [2787, 0]
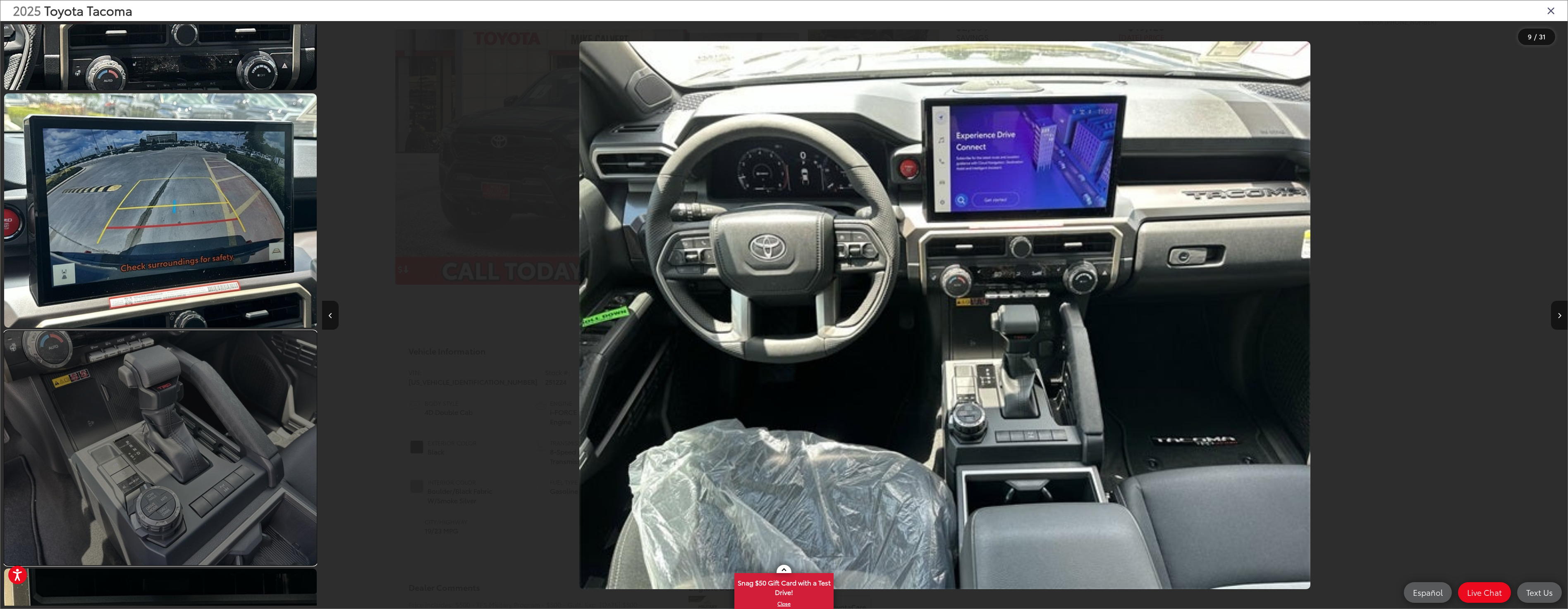
click at [240, 480] on link at bounding box center [161, 448] width 313 height 234
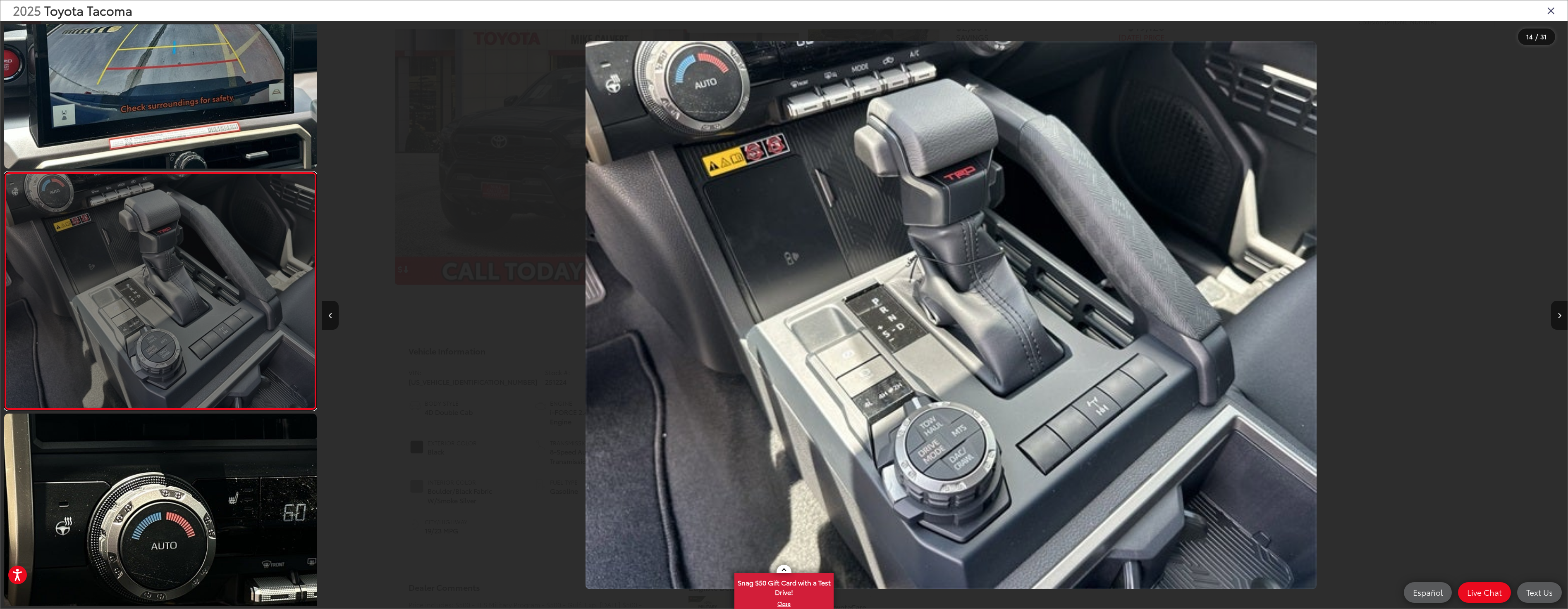
scroll to position [0, 16191]
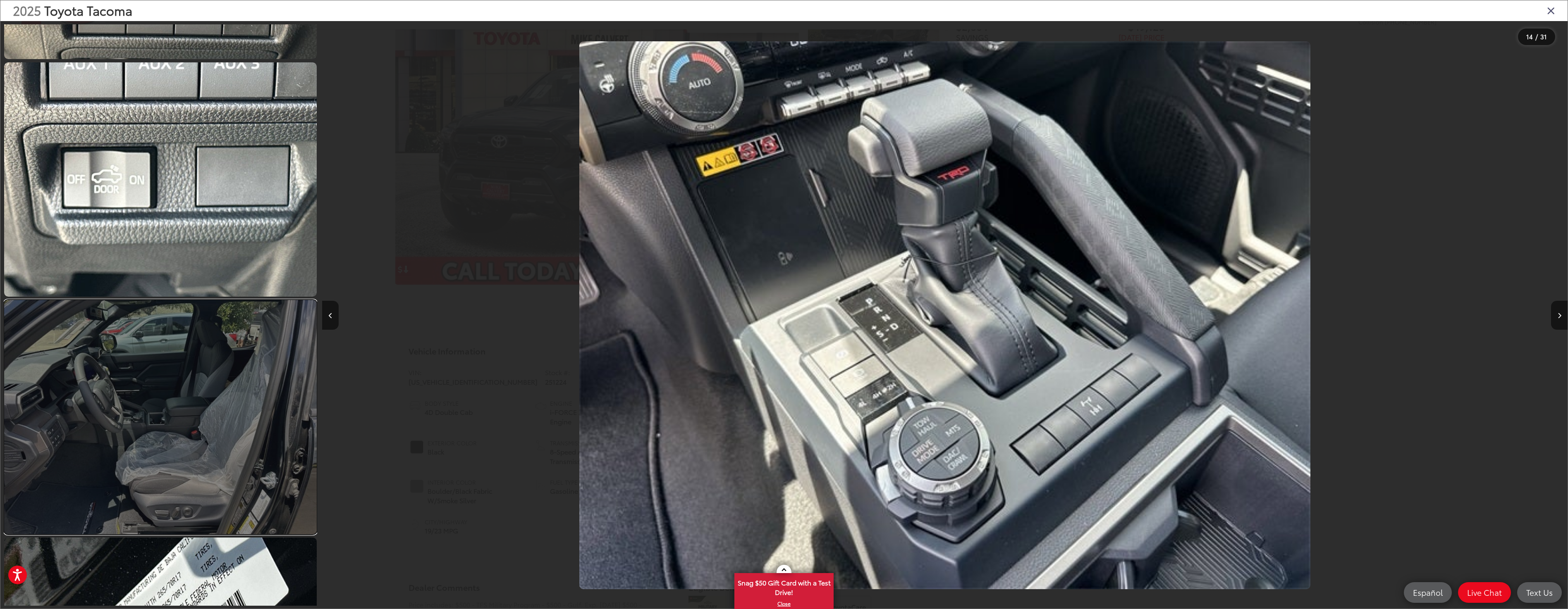
click at [233, 479] on link at bounding box center [161, 417] width 313 height 234
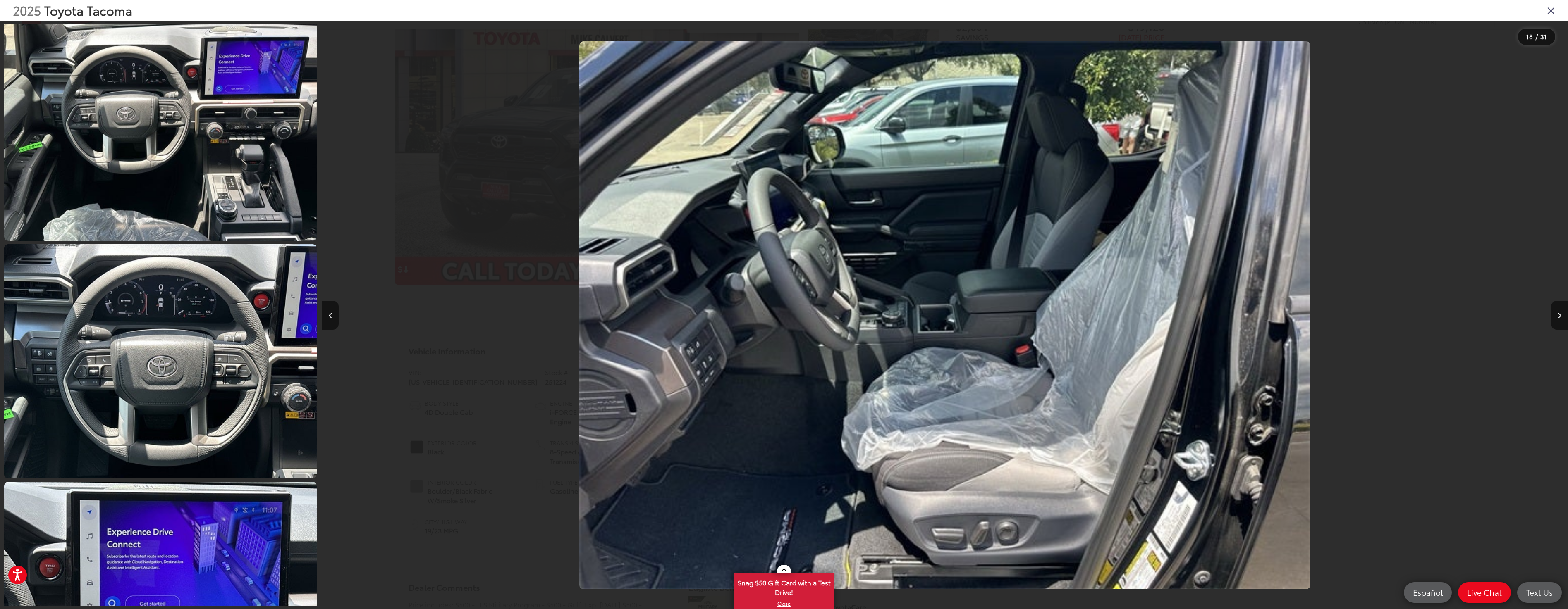
scroll to position [1909, 0]
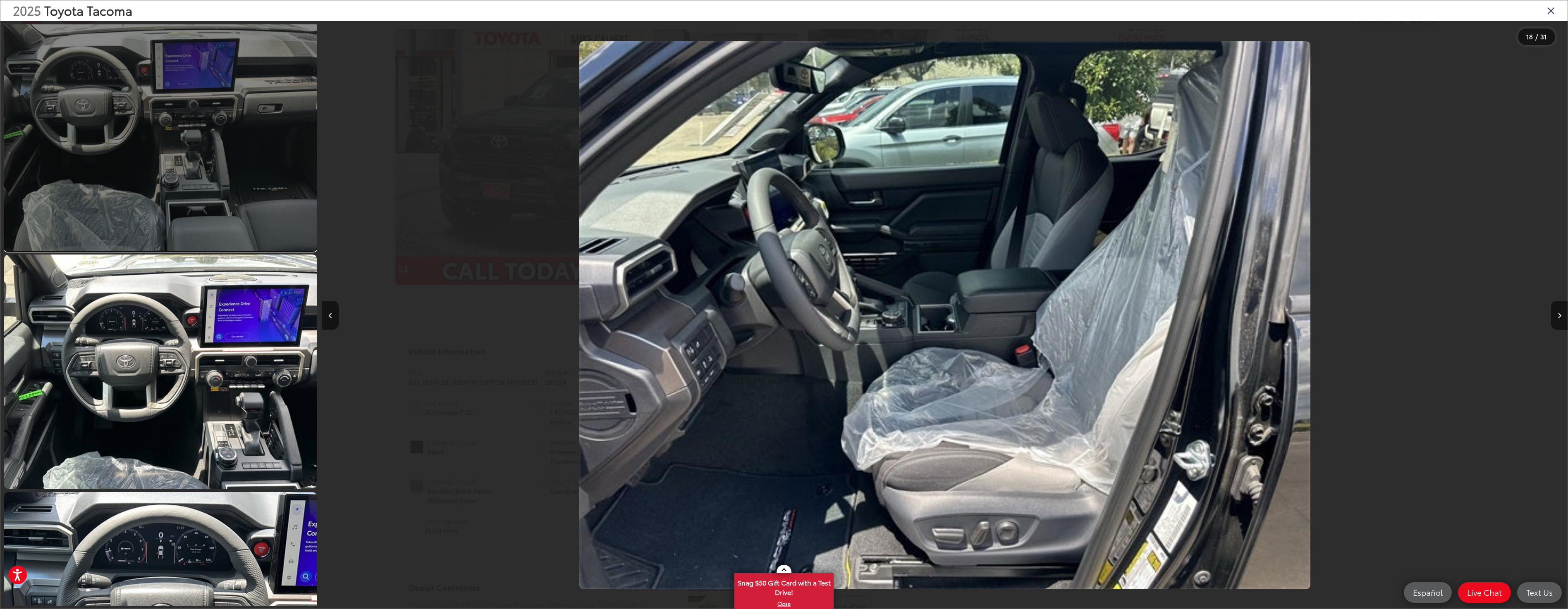
click at [216, 240] on link at bounding box center [161, 134] width 313 height 234
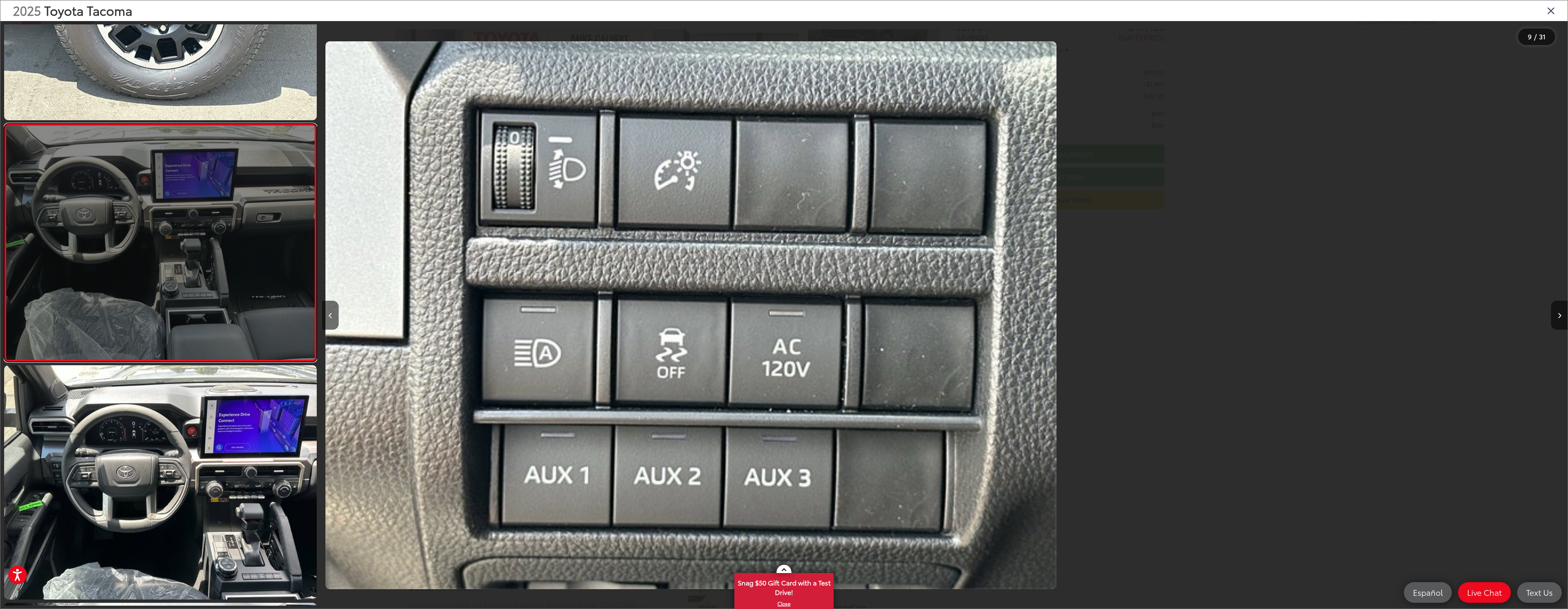
scroll to position [0, 0]
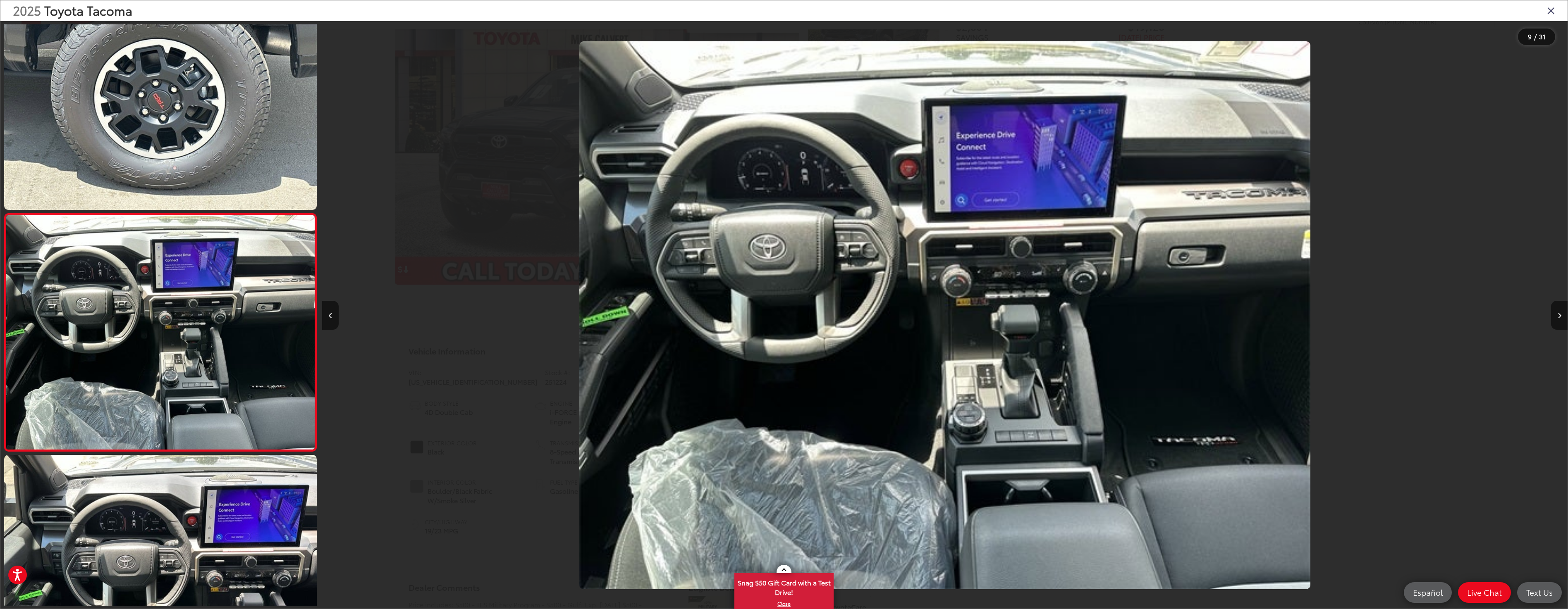
click at [1553, 9] on icon "Close gallery" at bounding box center [1551, 10] width 9 height 11
